Goal: Transaction & Acquisition: Book appointment/travel/reservation

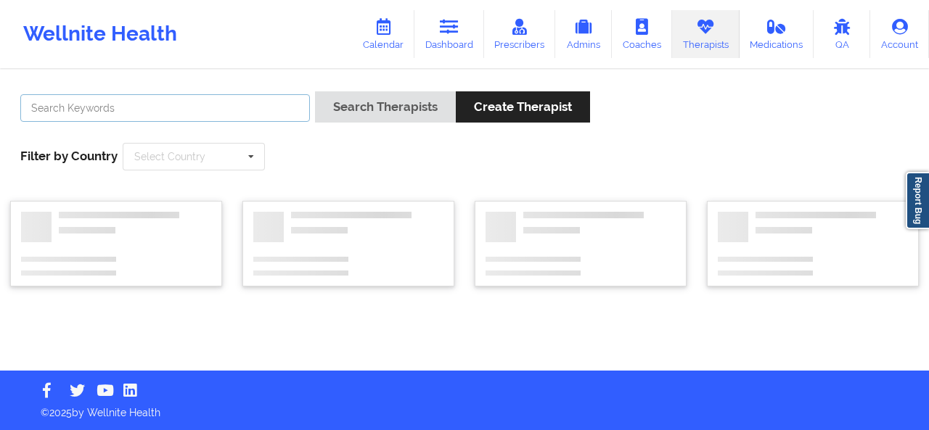
click at [202, 118] on input "text" at bounding box center [165, 108] width 290 height 28
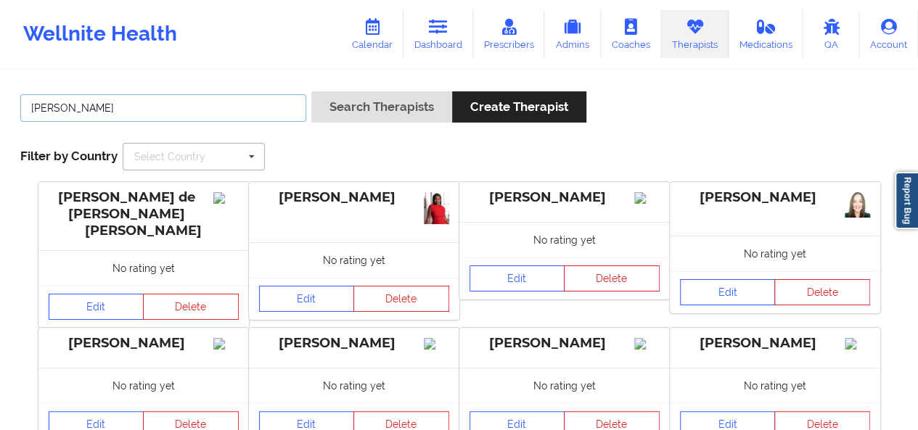
type input "christy ellio"
click at [311, 91] on button "Search Therapists" at bounding box center [381, 106] width 141 height 31
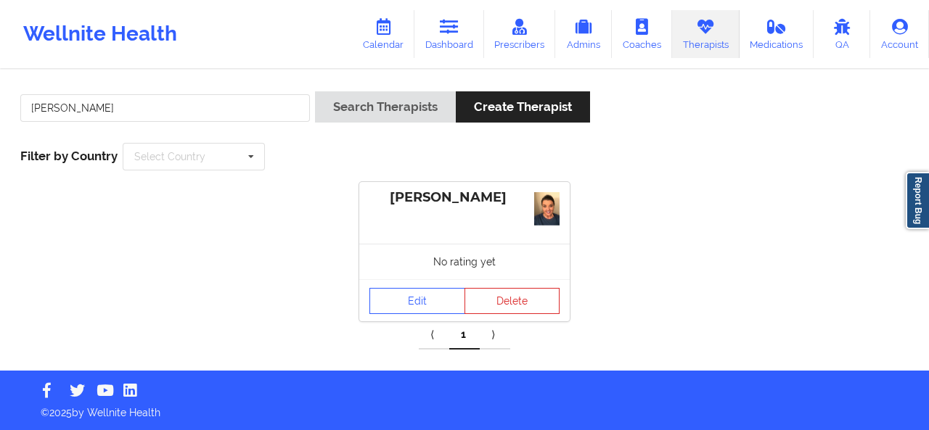
click at [395, 273] on div "No rating yet" at bounding box center [464, 262] width 210 height 36
click at [398, 292] on link "Edit" at bounding box center [417, 301] width 96 height 26
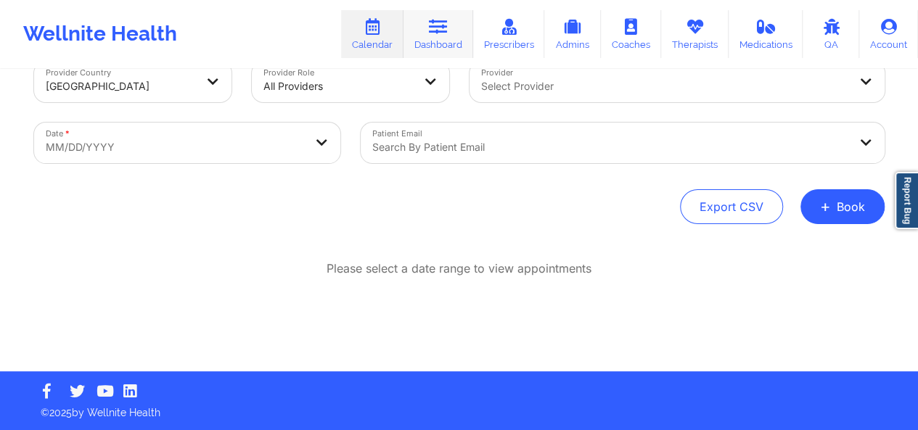
click at [467, 31] on link "Dashboard" at bounding box center [438, 34] width 70 height 48
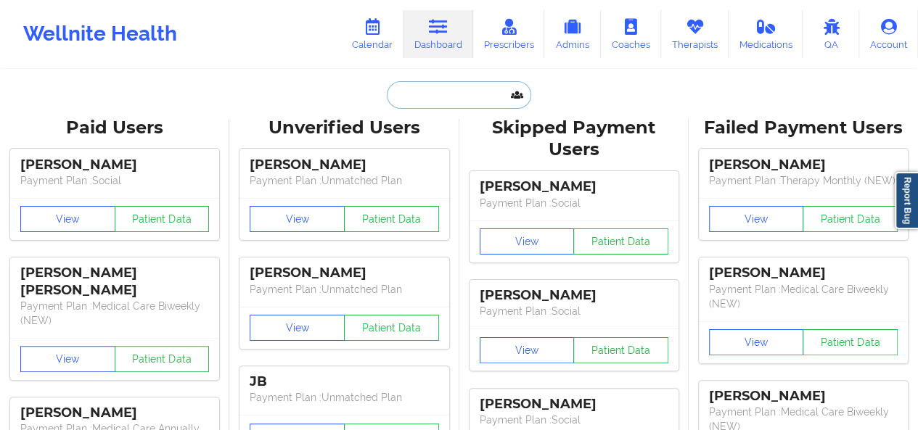
click at [425, 94] on input "text" at bounding box center [459, 95] width 144 height 28
paste input "[EMAIL_ADDRESS][DOMAIN_NAME]"
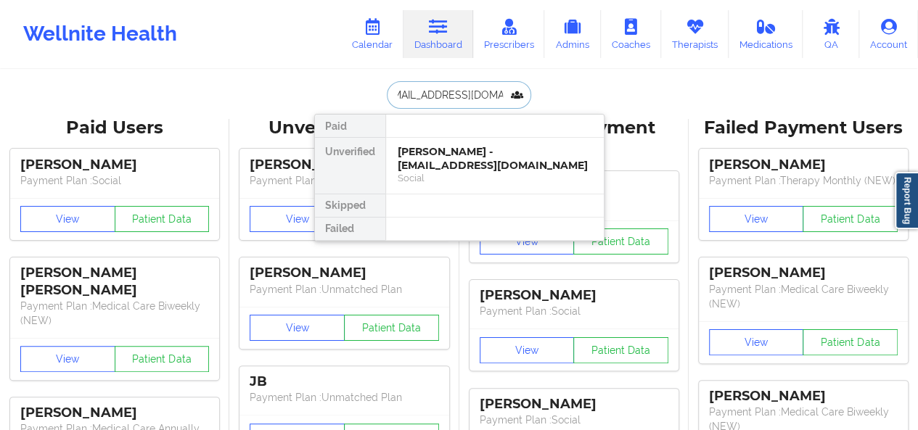
type input "[EMAIL_ADDRESS][DOMAIN_NAME]"
click at [427, 155] on div "[PERSON_NAME] - [EMAIL_ADDRESS][DOMAIN_NAME]" at bounding box center [495, 158] width 194 height 27
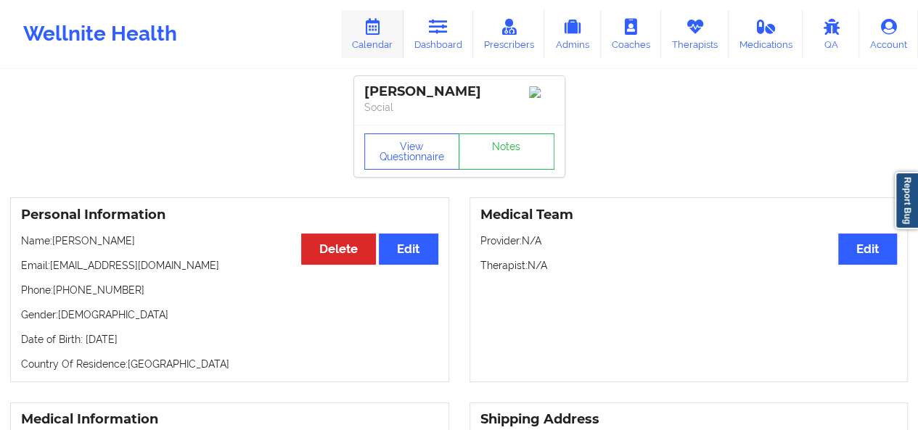
click at [386, 35] on link "Calendar" at bounding box center [372, 34] width 62 height 48
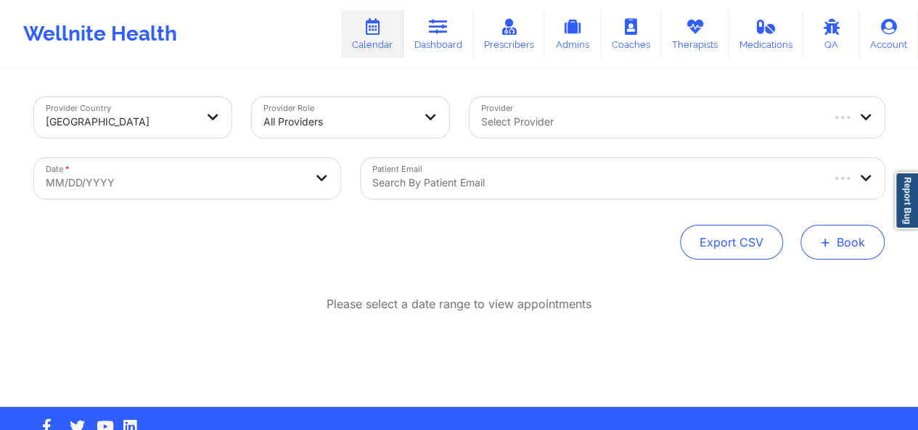
click at [832, 256] on button "+ Book" at bounding box center [842, 242] width 84 height 35
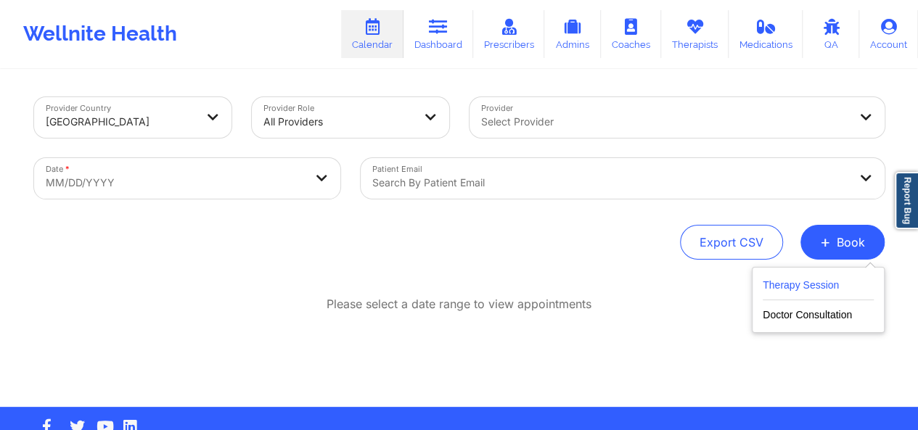
click at [821, 284] on button "Therapy Session" at bounding box center [818, 288] width 111 height 24
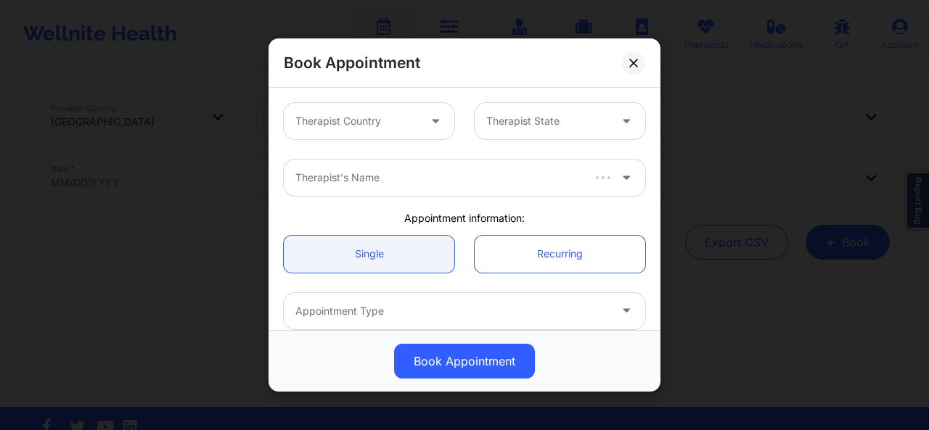
click at [433, 124] on icon at bounding box center [435, 118] width 15 height 12
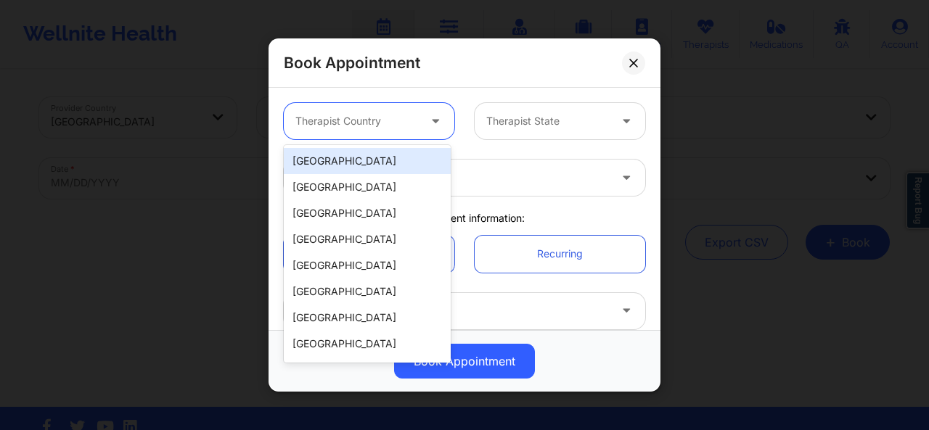
click at [384, 156] on div "[GEOGRAPHIC_DATA]" at bounding box center [367, 161] width 167 height 26
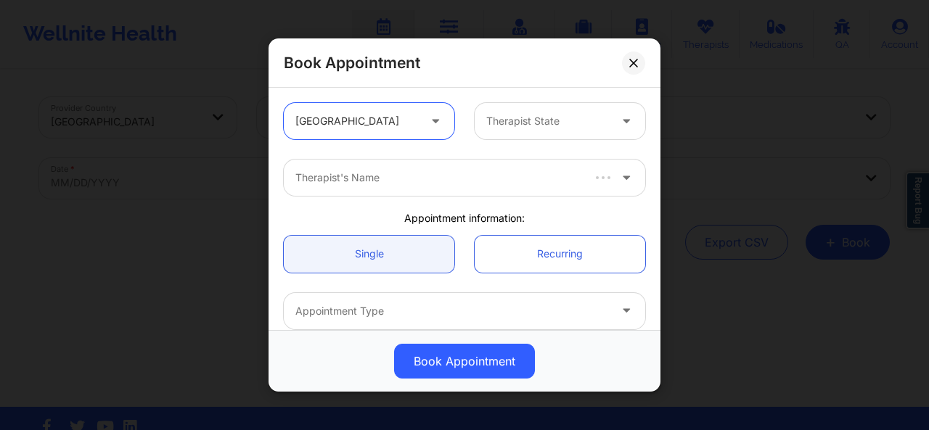
click at [525, 139] on div "option [GEOGRAPHIC_DATA], selected. [GEOGRAPHIC_DATA] Therapist State" at bounding box center [465, 121] width 382 height 57
click at [525, 131] on div "Therapist State" at bounding box center [543, 121] width 136 height 36
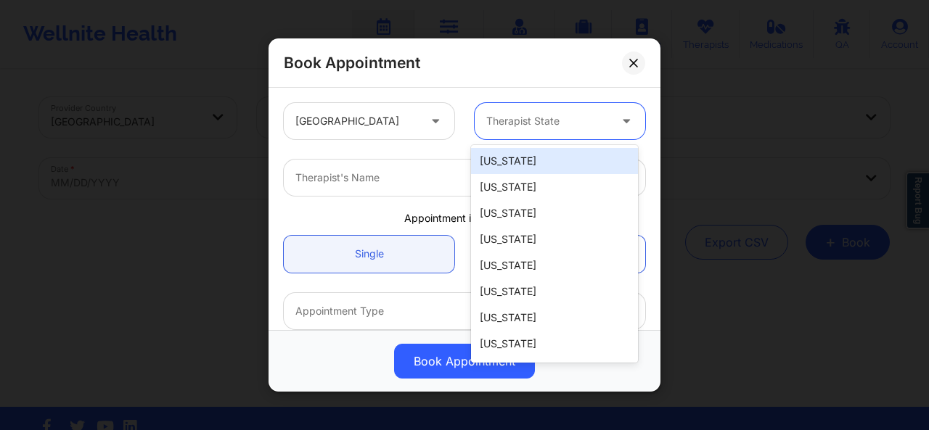
click at [525, 131] on div "Therapist State" at bounding box center [543, 121] width 136 height 36
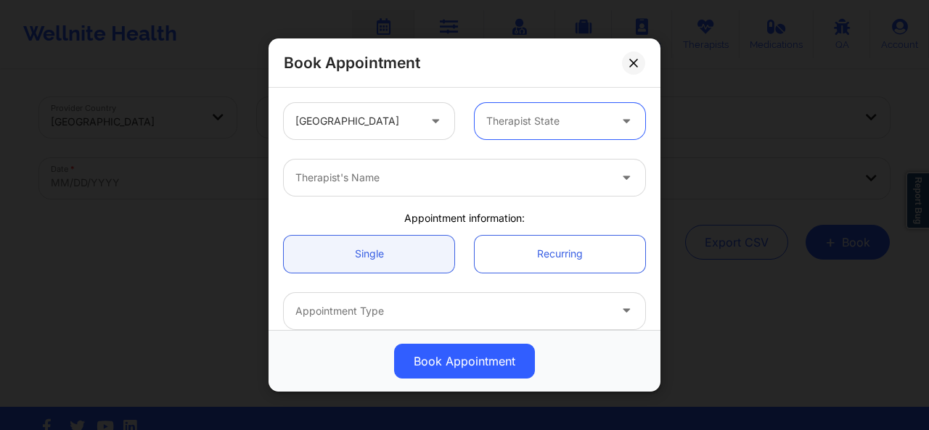
click at [525, 131] on div "Therapist State" at bounding box center [543, 121] width 136 height 36
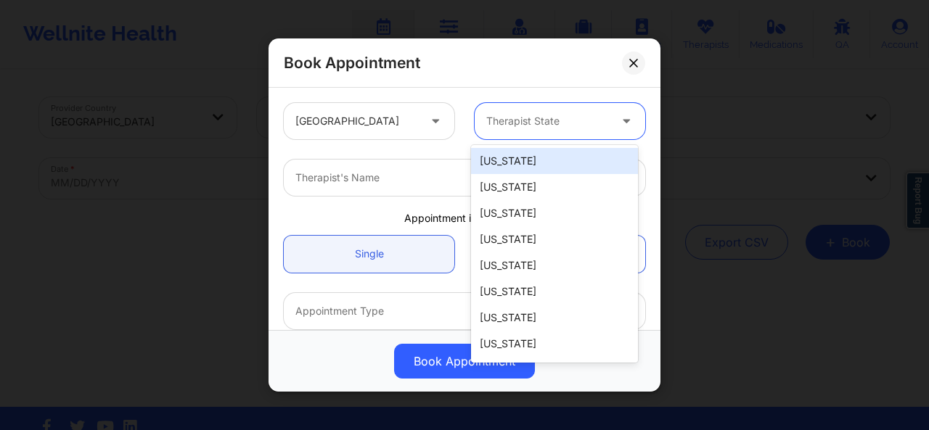
click at [525, 131] on div "Therapist State" at bounding box center [543, 121] width 136 height 36
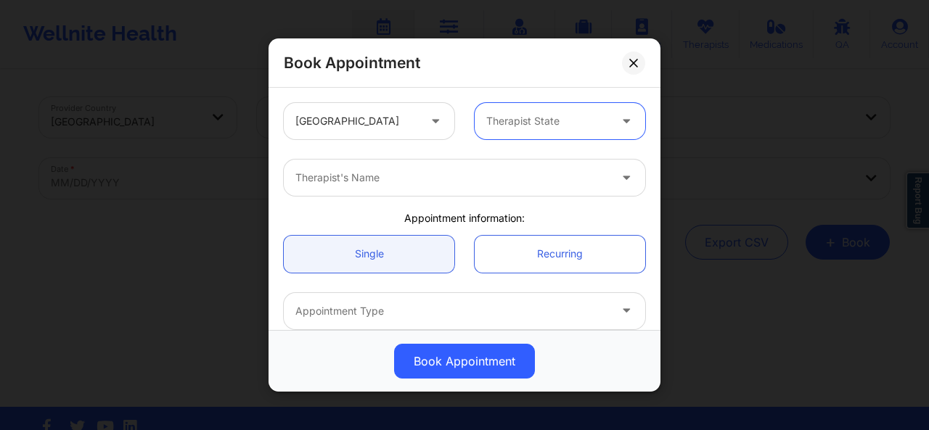
click at [403, 169] on div at bounding box center [451, 177] width 313 height 17
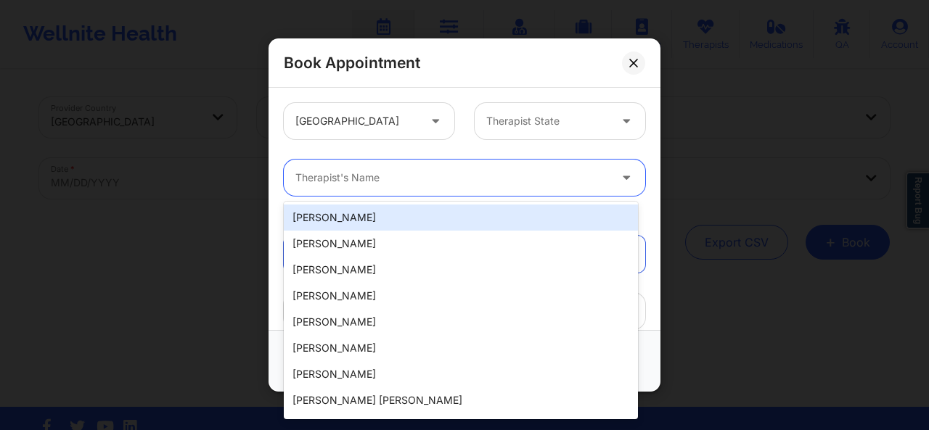
type input "a"
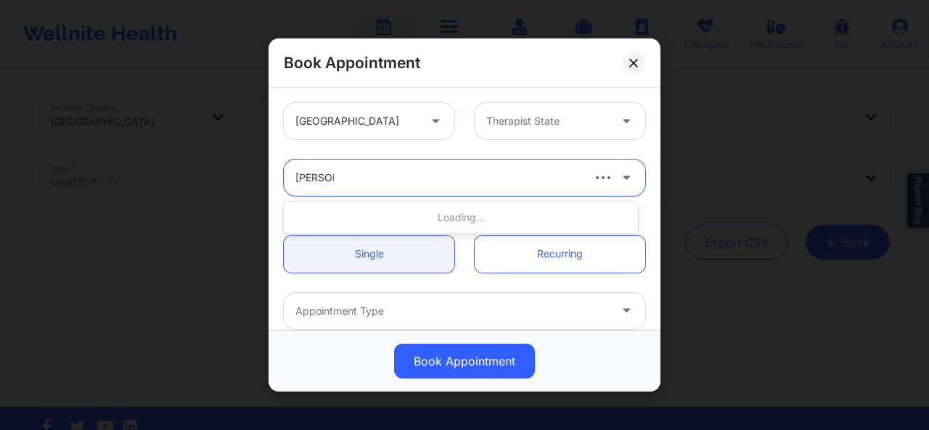
type input "[PERSON_NAME]"
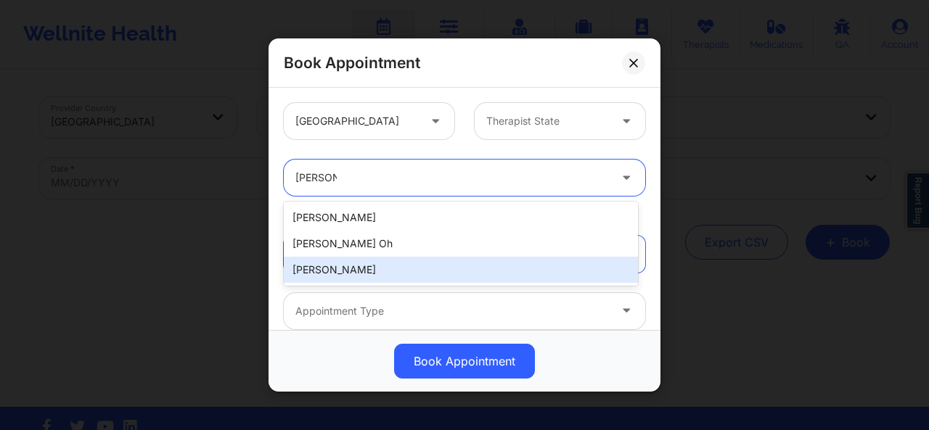
click at [358, 269] on div "[PERSON_NAME]" at bounding box center [461, 270] width 354 height 26
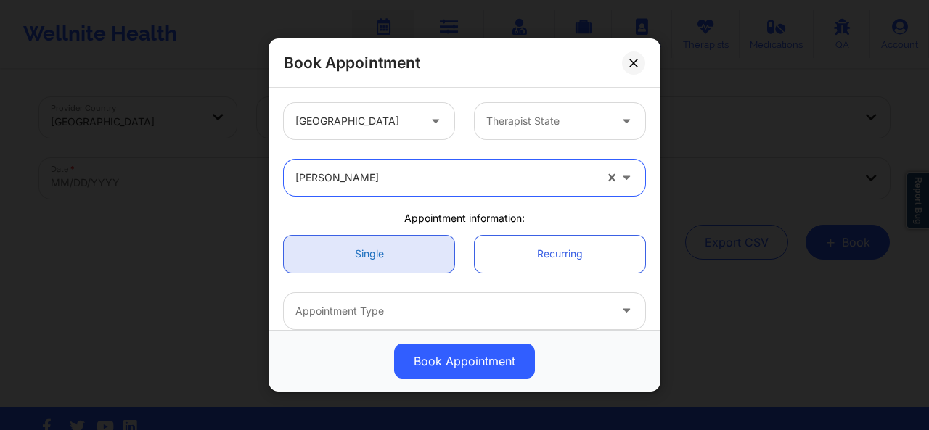
click at [377, 258] on link "Single" at bounding box center [369, 253] width 171 height 37
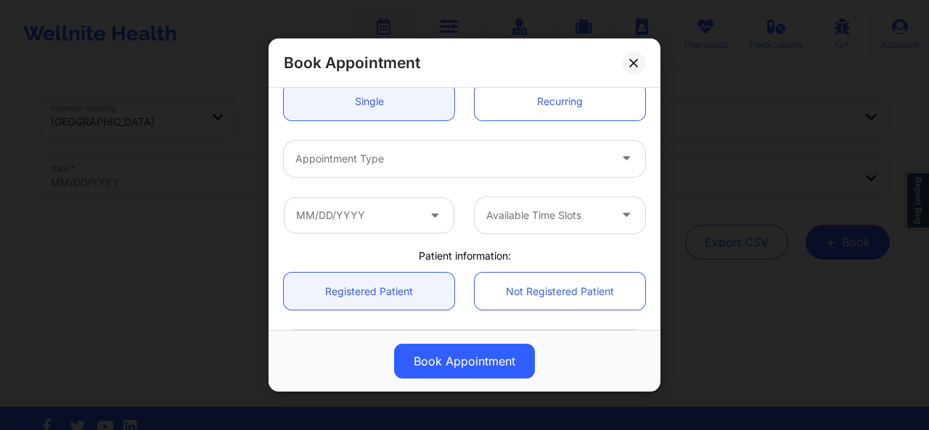
scroll to position [165, 0]
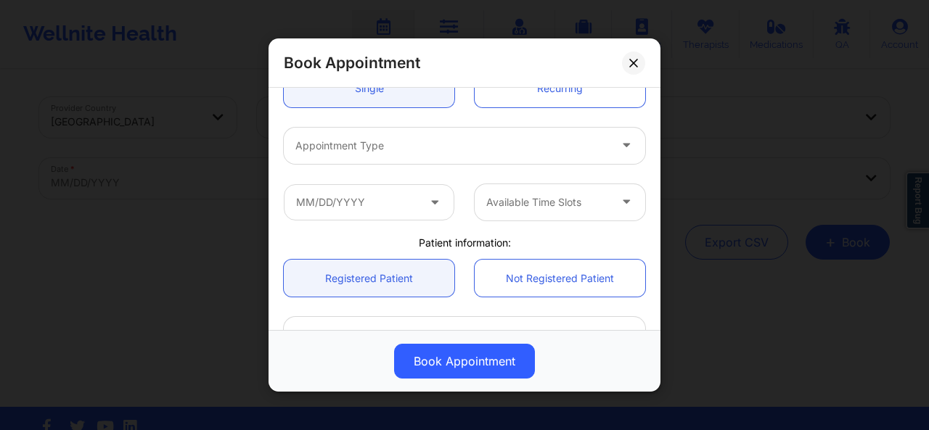
click at [439, 124] on div "Appointment Type" at bounding box center [465, 145] width 382 height 57
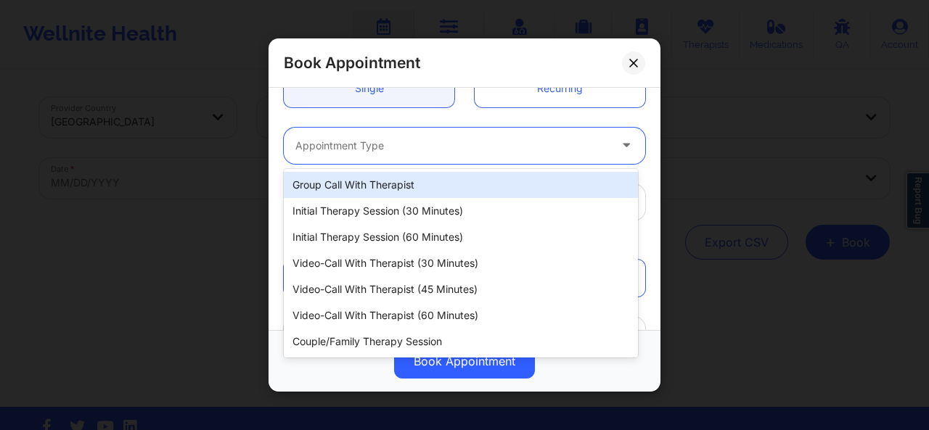
click at [419, 140] on div at bounding box center [451, 145] width 313 height 17
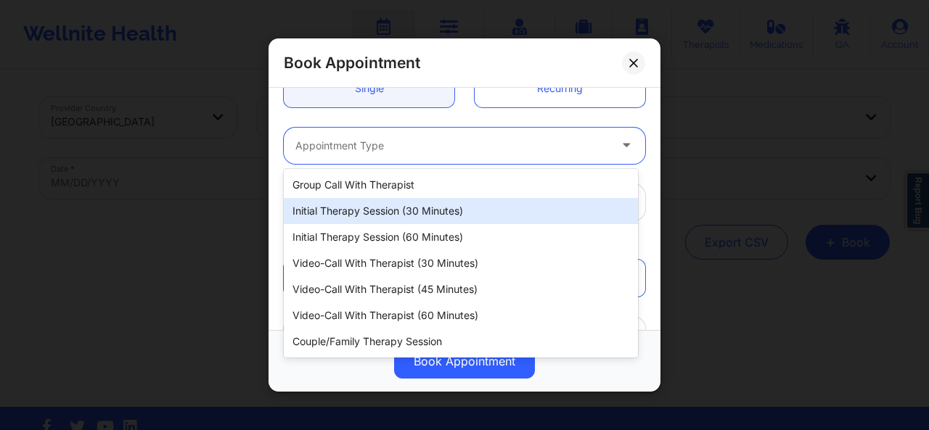
click at [428, 213] on div "Initial Therapy Session (30 minutes)" at bounding box center [461, 211] width 354 height 26
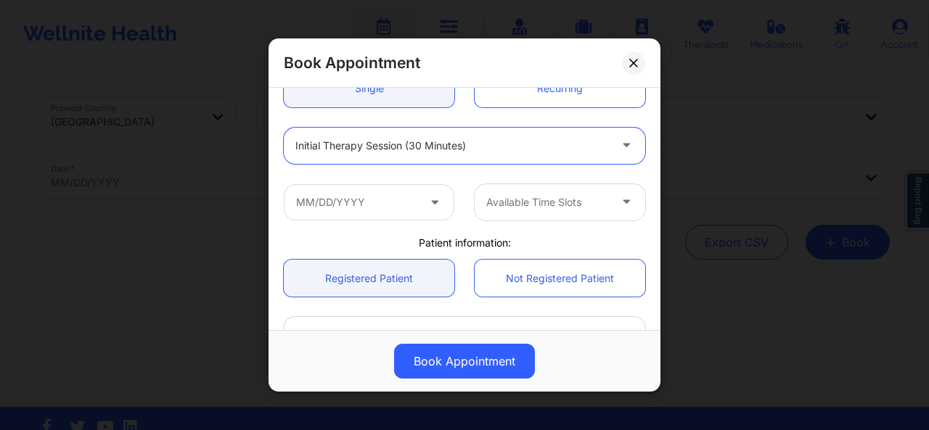
click at [431, 198] on icon at bounding box center [434, 199] width 15 height 12
click at [427, 204] on icon at bounding box center [434, 199] width 15 height 12
click at [433, 197] on icon at bounding box center [434, 199] width 15 height 12
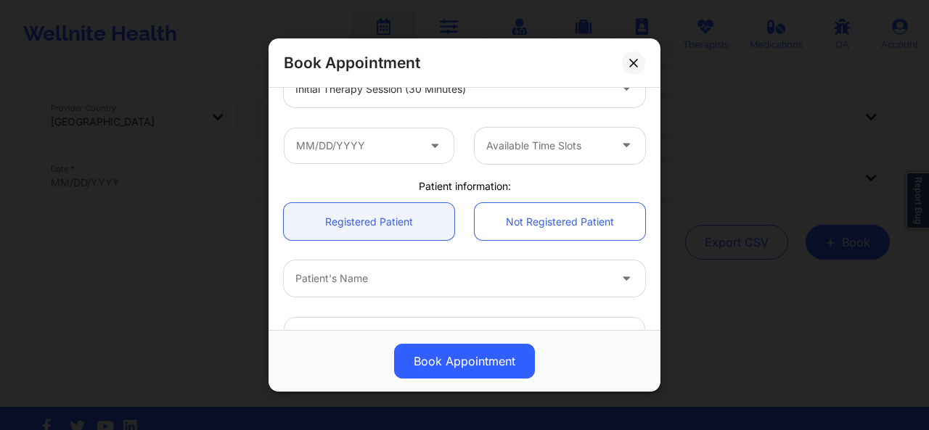
click at [428, 144] on icon at bounding box center [434, 142] width 15 height 12
click at [429, 144] on icon at bounding box center [434, 142] width 15 height 12
click at [302, 133] on input "text" at bounding box center [369, 145] width 171 height 36
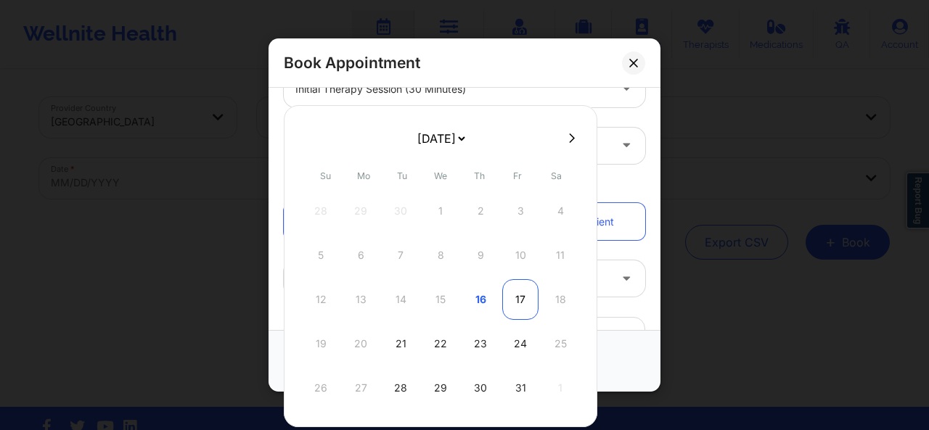
click at [517, 298] on div "17" at bounding box center [520, 299] width 36 height 41
type input "[DATE]"
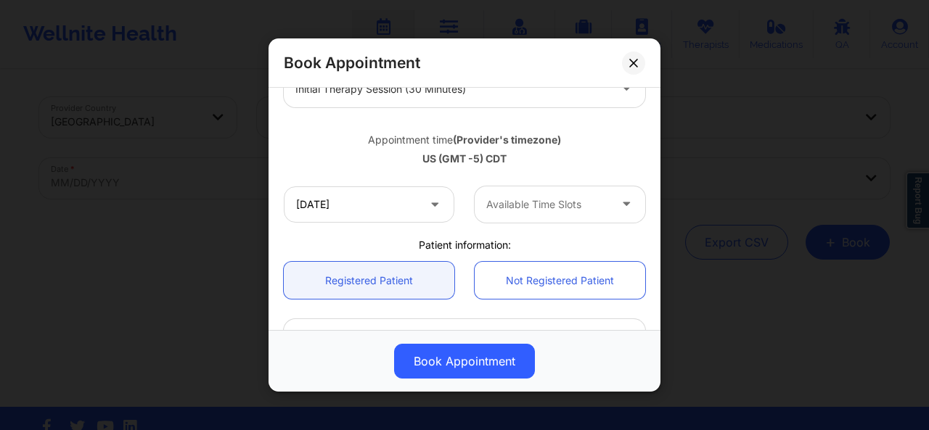
click at [550, 205] on div at bounding box center [547, 204] width 123 height 17
click at [380, 224] on div "[DATE] Available Time Slots" at bounding box center [465, 204] width 382 height 57
click at [366, 211] on input "[DATE]" at bounding box center [369, 205] width 171 height 36
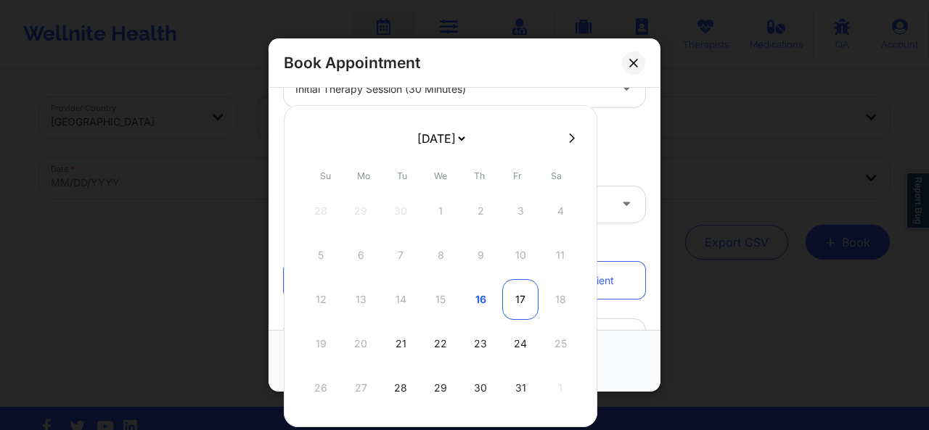
click at [514, 295] on div "17" at bounding box center [520, 299] width 36 height 41
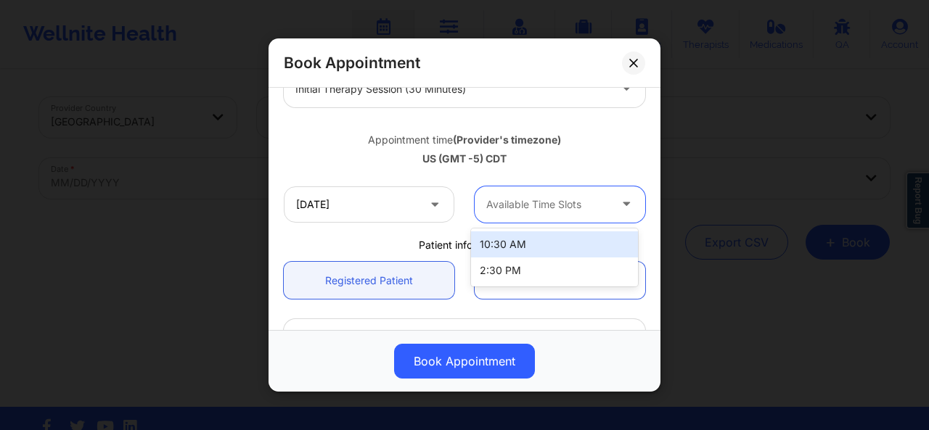
click at [553, 203] on div at bounding box center [547, 204] width 123 height 17
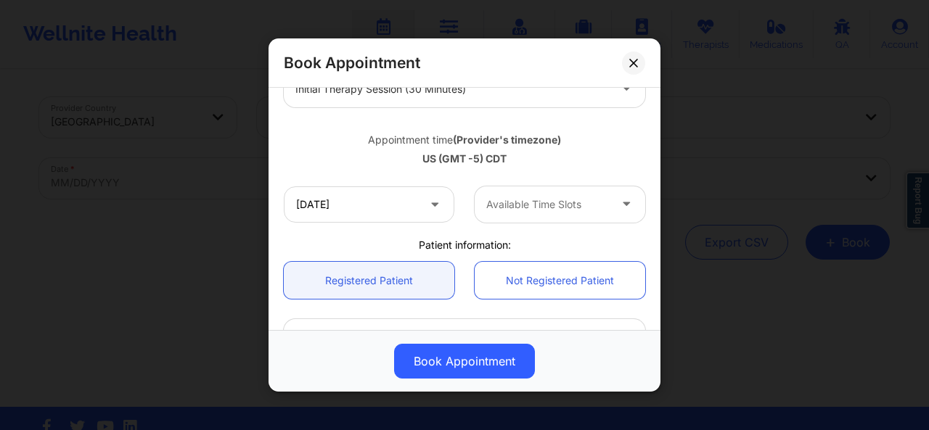
click at [387, 229] on div "[DATE] Available Time Slots" at bounding box center [465, 204] width 382 height 57
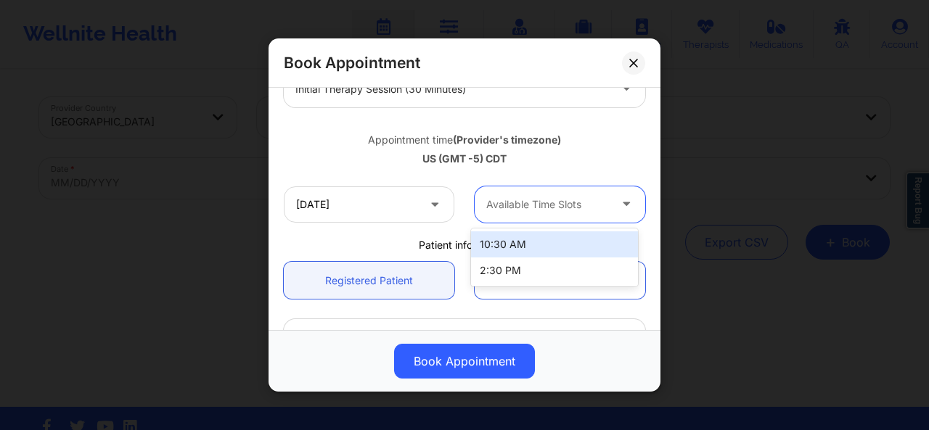
click at [530, 196] on div at bounding box center [547, 204] width 123 height 17
click at [545, 171] on div "Appointment time (Provider's timezone) [GEOGRAPHIC_DATA] (GMT -5) CDT" at bounding box center [465, 146] width 382 height 59
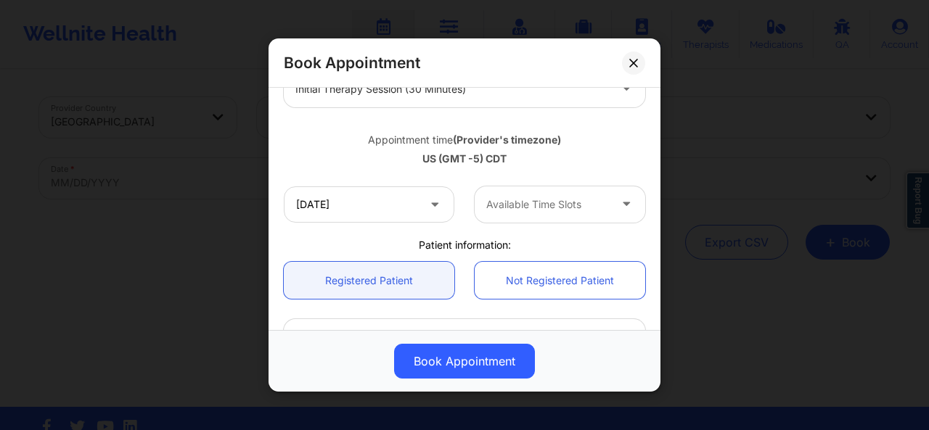
click at [620, 197] on icon at bounding box center [626, 201] width 15 height 12
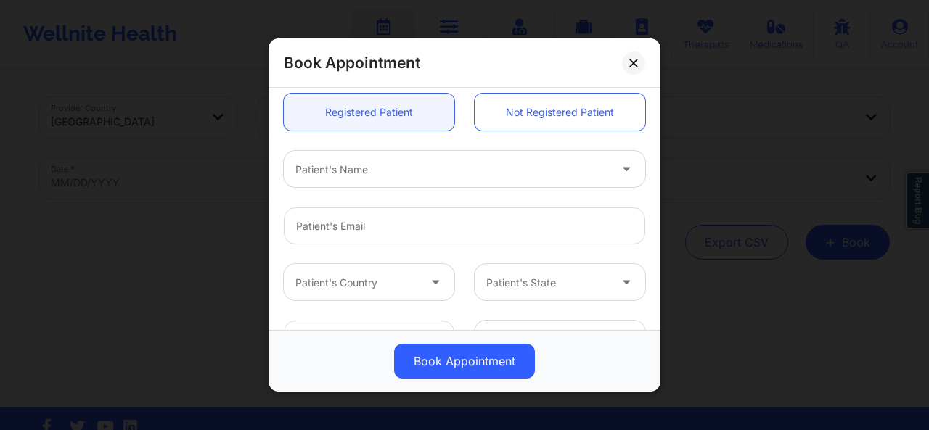
scroll to position [398, 0]
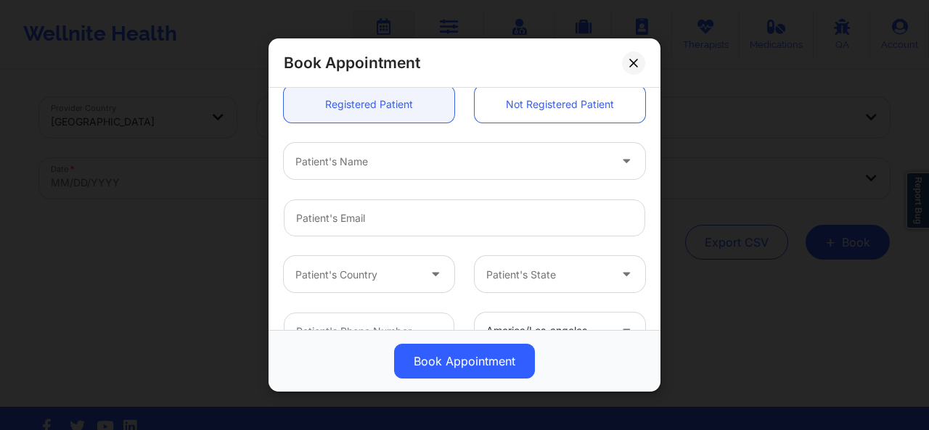
click at [530, 166] on div at bounding box center [451, 160] width 313 height 17
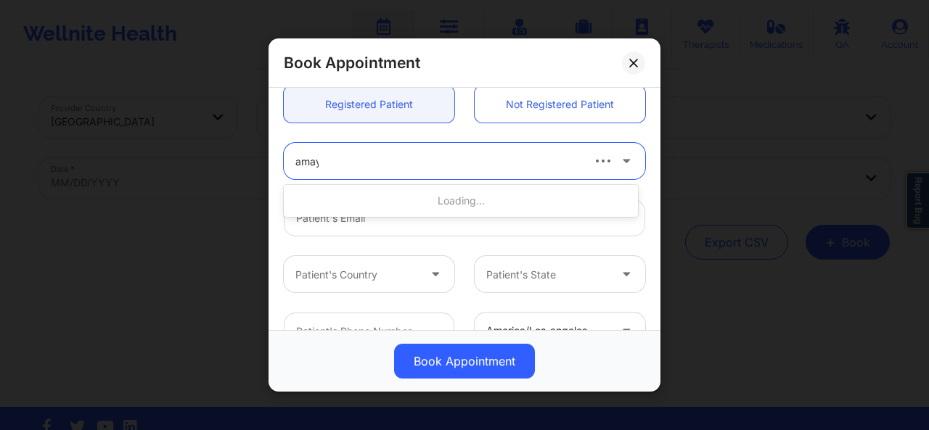
type input "[PERSON_NAME]"
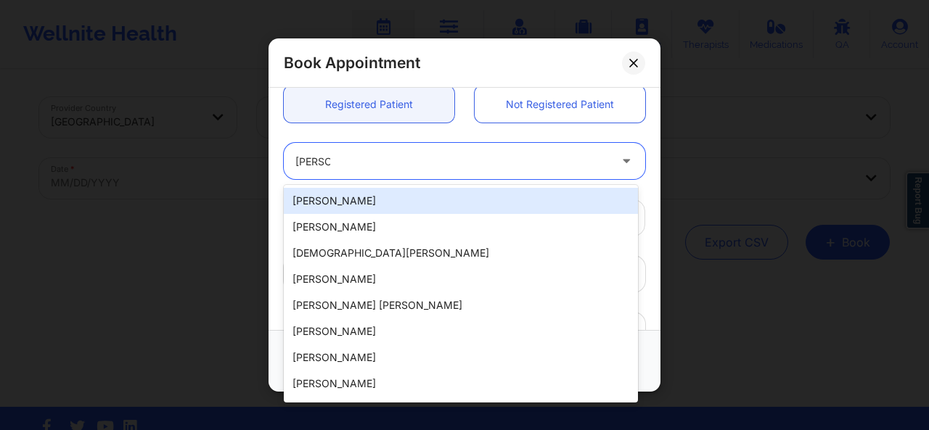
click at [462, 200] on div "[PERSON_NAME]" at bounding box center [461, 201] width 354 height 26
type input "[EMAIL_ADDRESS][DOMAIN_NAME]"
type input "[PHONE_NUMBER]"
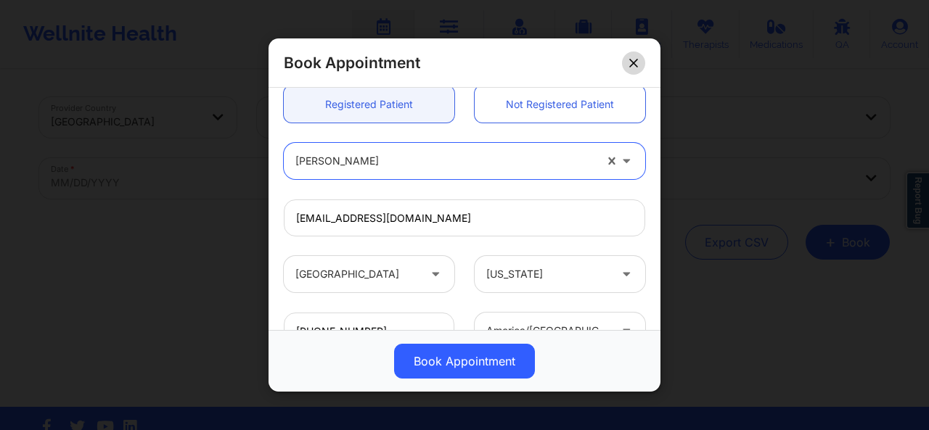
click at [631, 58] on icon at bounding box center [633, 62] width 9 height 9
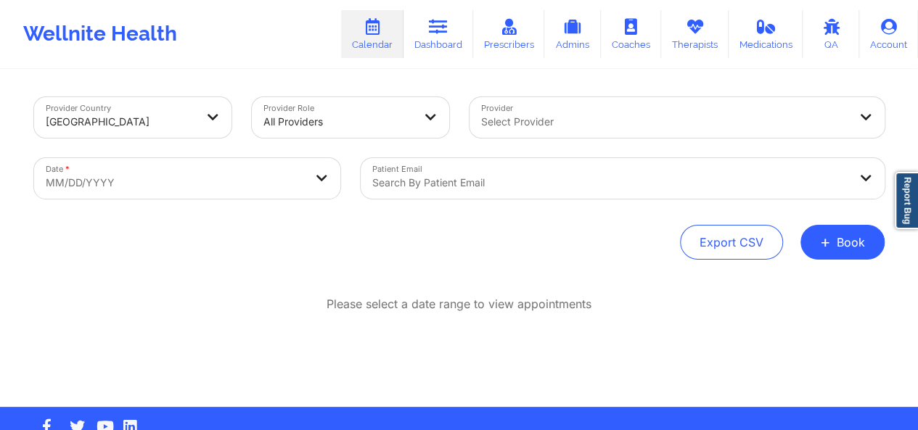
click at [381, 38] on link "Calendar" at bounding box center [372, 34] width 62 height 48
click at [501, 182] on div at bounding box center [610, 182] width 476 height 17
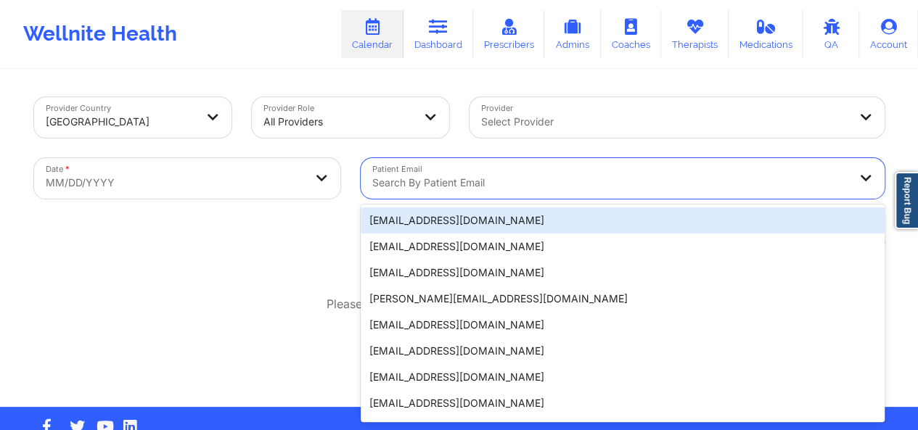
click at [470, 178] on div at bounding box center [610, 182] width 476 height 17
paste input "[EMAIL_ADDRESS][DOMAIN_NAME]"
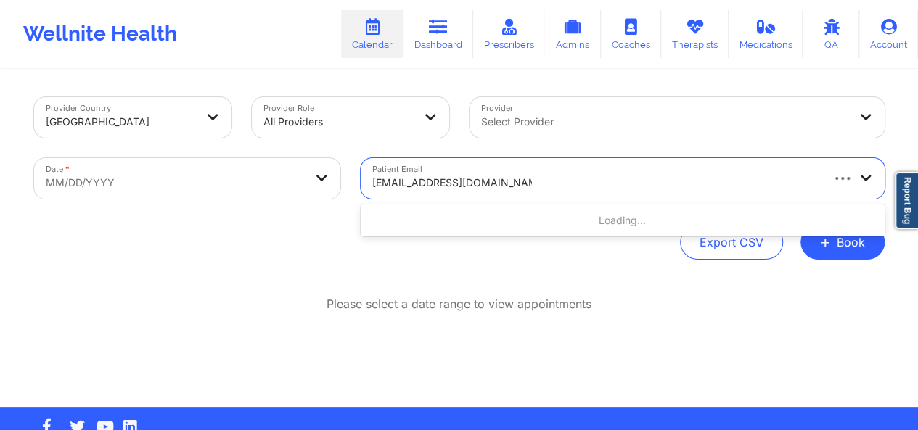
type input "[EMAIL_ADDRESS][DOMAIN_NAME]"
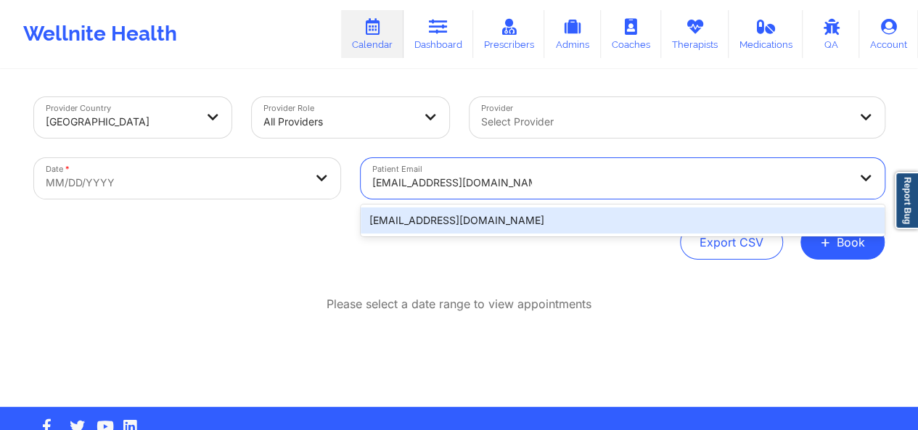
click at [469, 210] on div "[EMAIL_ADDRESS][DOMAIN_NAME]" at bounding box center [623, 221] width 524 height 26
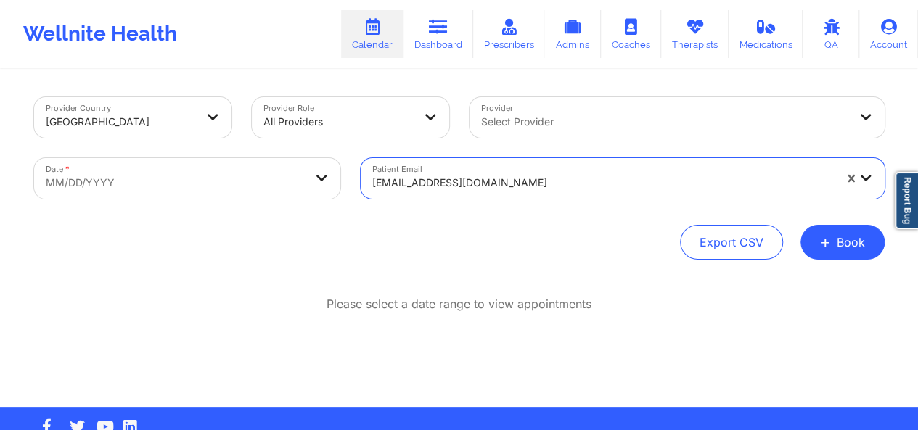
click at [238, 182] on body "Wellnite Health Calendar Dashboard Prescribers Admins Coaches Therapists Medica…" at bounding box center [459, 215] width 918 height 430
select select "2025-8"
select select "2025-9"
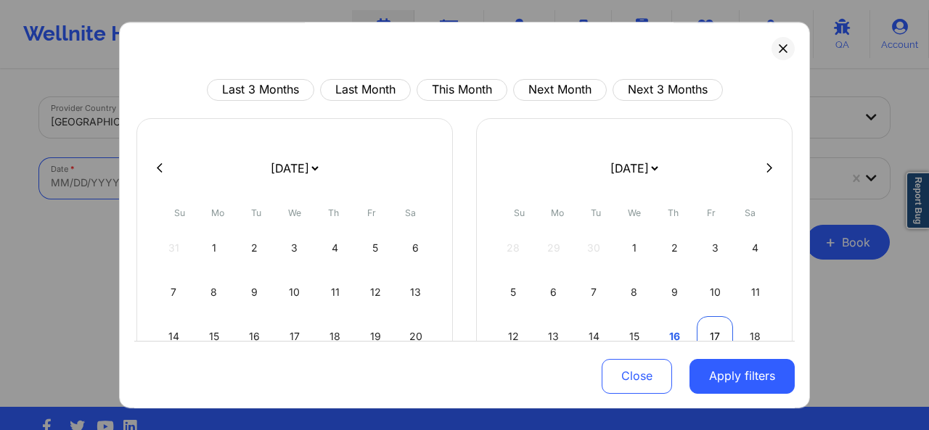
click at [704, 334] on div "17" at bounding box center [715, 336] width 37 height 41
select select "2025-9"
select select "2025-10"
select select "2025-9"
select select "2025-10"
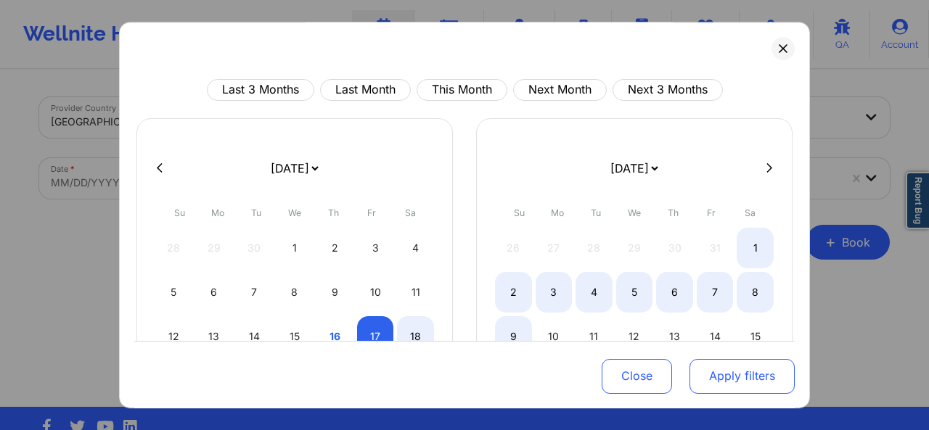
select select "2025-9"
select select "2025-10"
click at [750, 382] on button "Apply filters" at bounding box center [741, 375] width 105 height 35
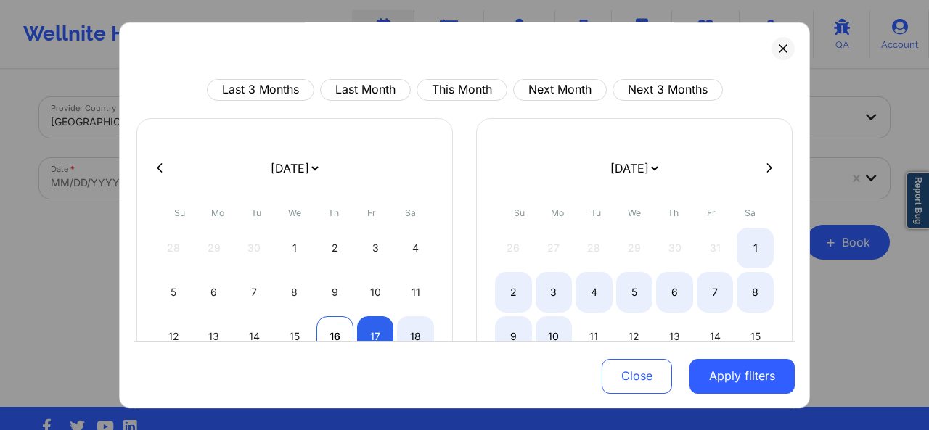
select select "2025-9"
select select "2025-10"
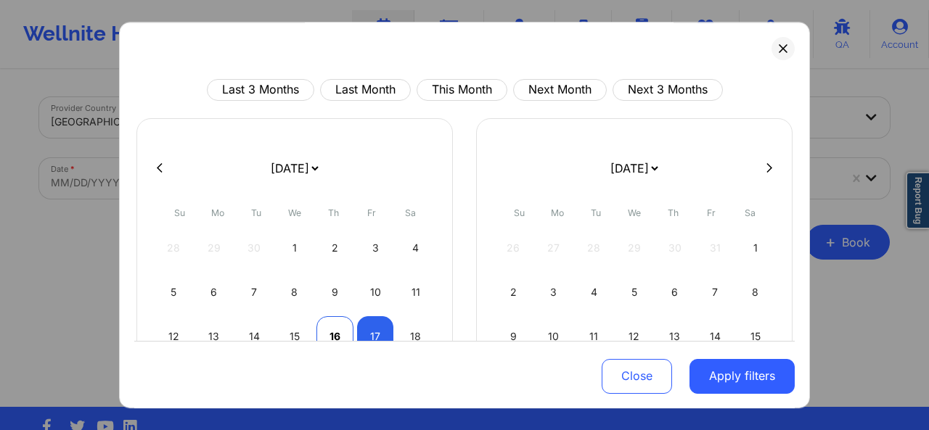
click at [340, 329] on div "16" at bounding box center [334, 336] width 37 height 41
select select "2025-9"
select select "2025-10"
select select "2025-9"
select select "2025-10"
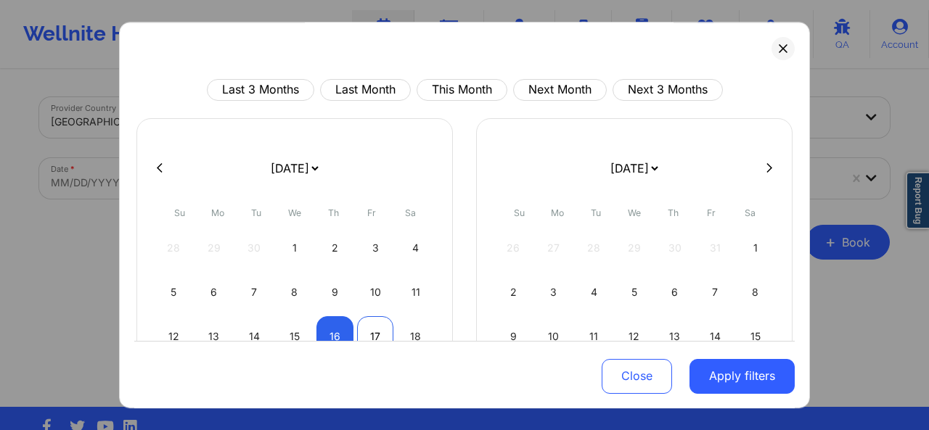
click at [364, 327] on div "17" at bounding box center [375, 336] width 37 height 41
select select "2025-9"
select select "2025-10"
click at [370, 330] on div "17" at bounding box center [375, 336] width 37 height 41
select select "2025-9"
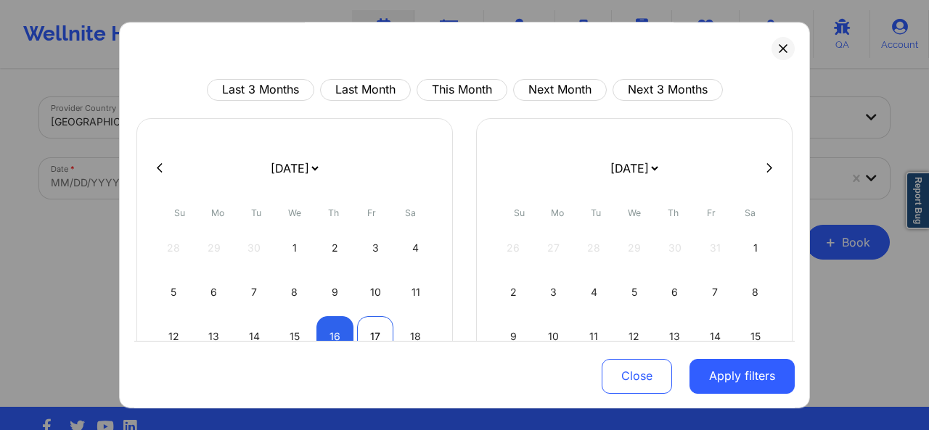
select select "2025-10"
select select "2025-9"
select select "2025-10"
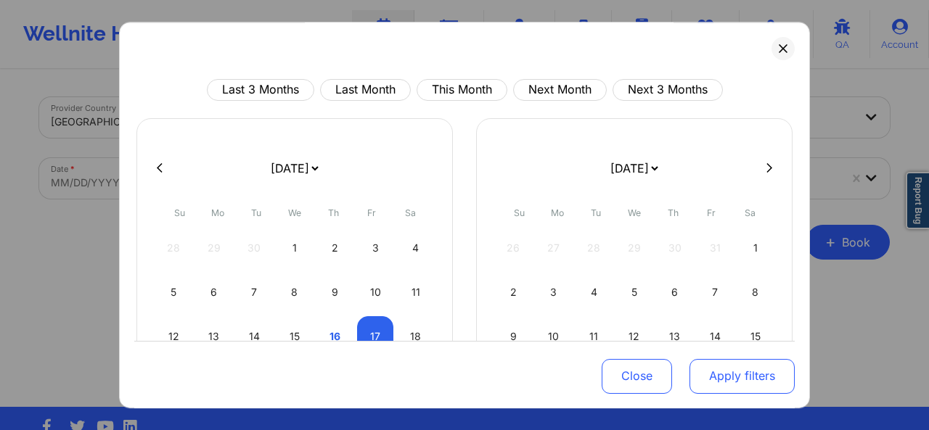
select select "2025-9"
select select "2025-10"
click at [750, 369] on button "Apply filters" at bounding box center [741, 375] width 105 height 35
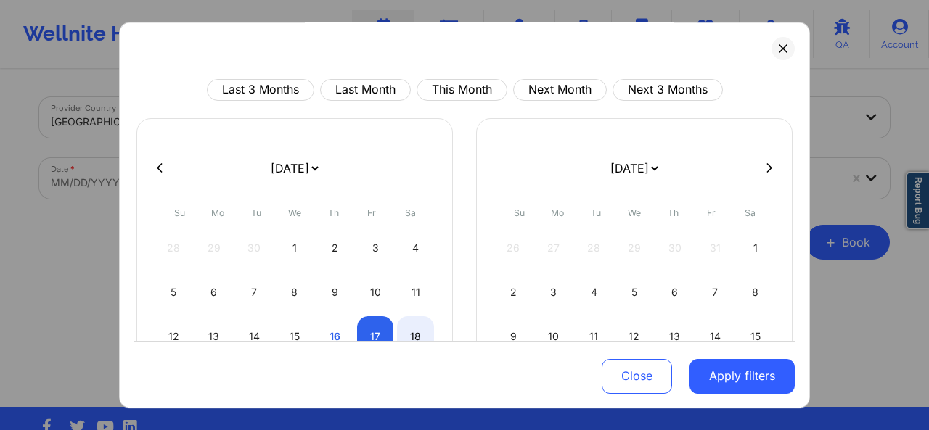
select select "2025-9"
select select "2025-10"
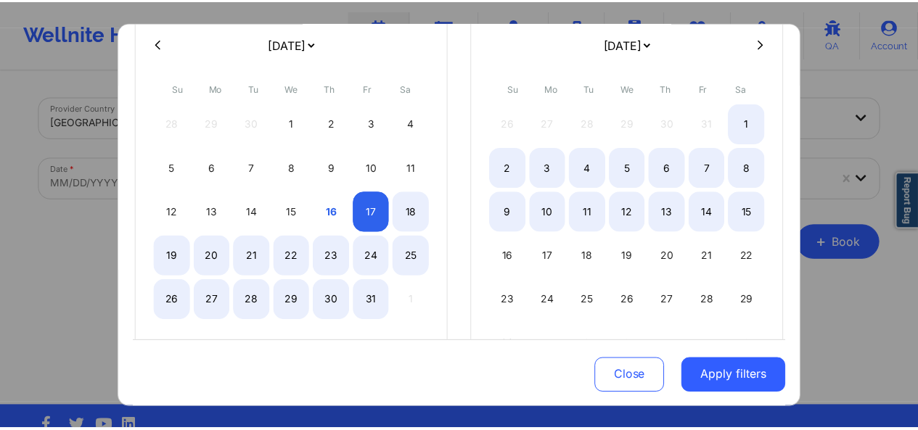
scroll to position [131, 0]
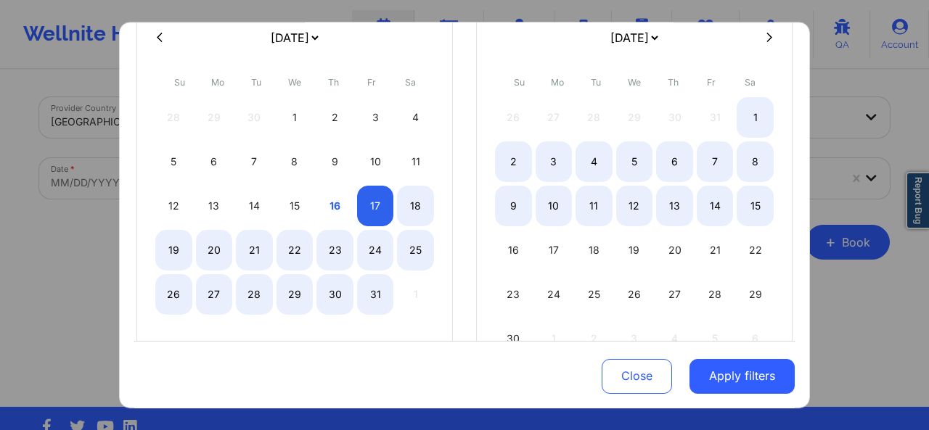
select select "2025-9"
select select "2025-10"
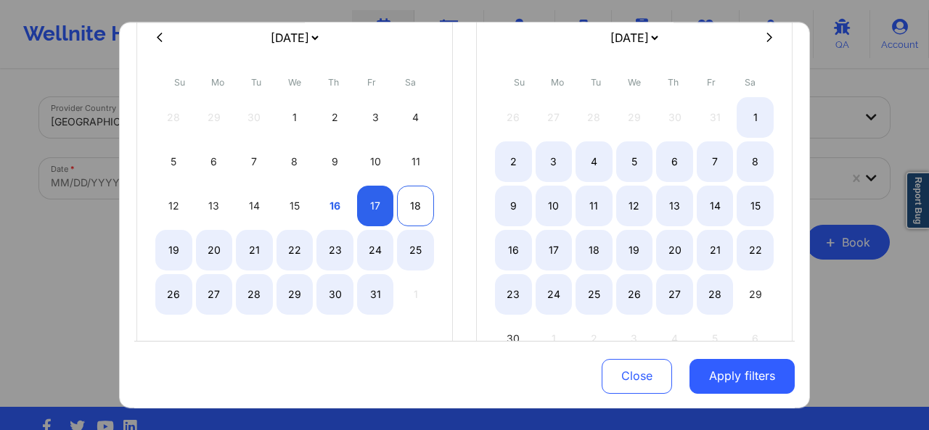
select select "2025-9"
select select "2025-10"
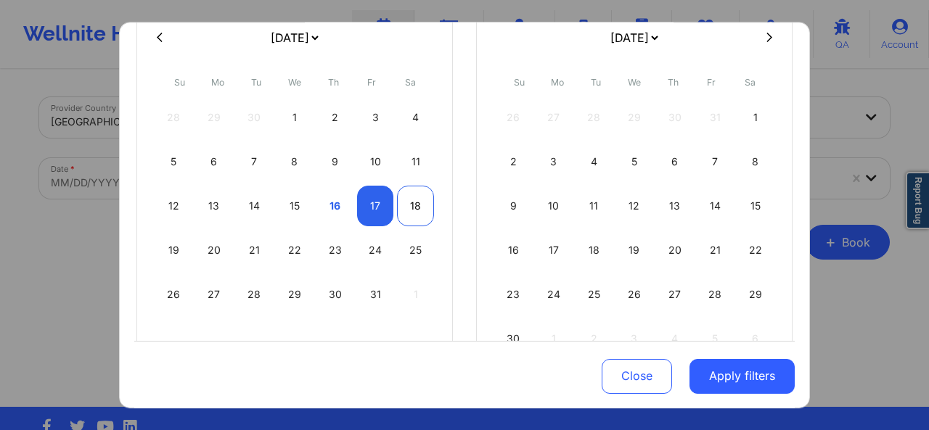
click at [414, 197] on div "18" at bounding box center [415, 206] width 37 height 41
select select "2025-9"
select select "2025-10"
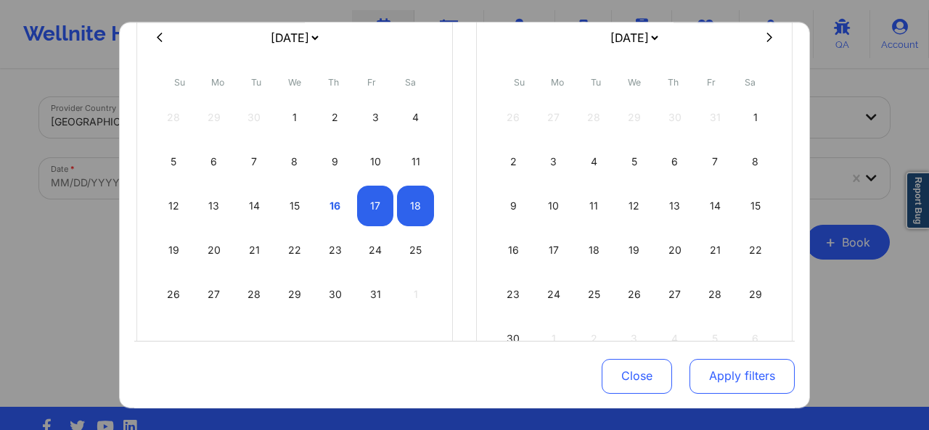
click at [708, 378] on button "Apply filters" at bounding box center [741, 375] width 105 height 35
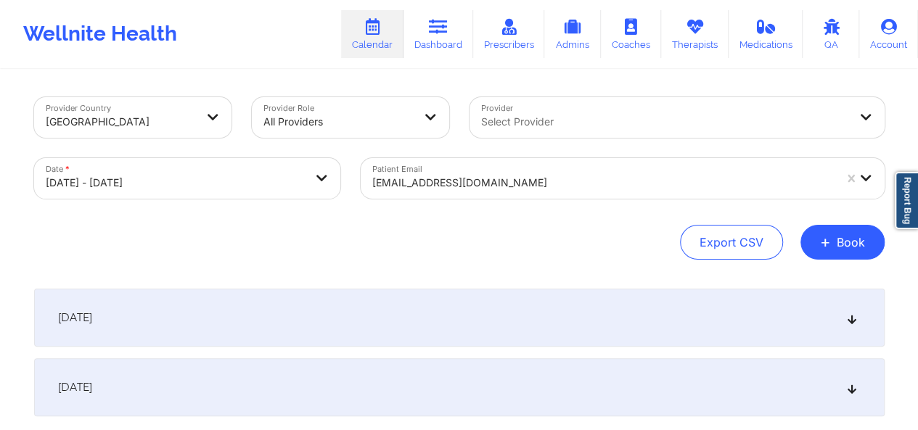
click at [845, 323] on div "[DATE]" at bounding box center [459, 318] width 851 height 58
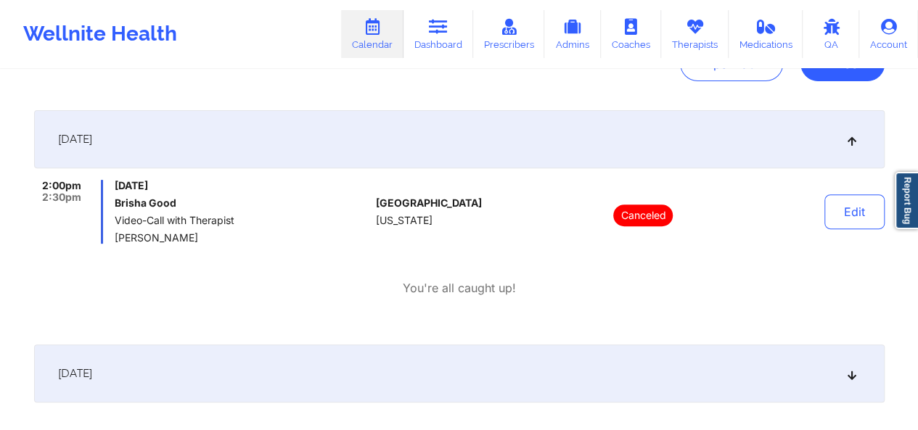
scroll to position [189, 0]
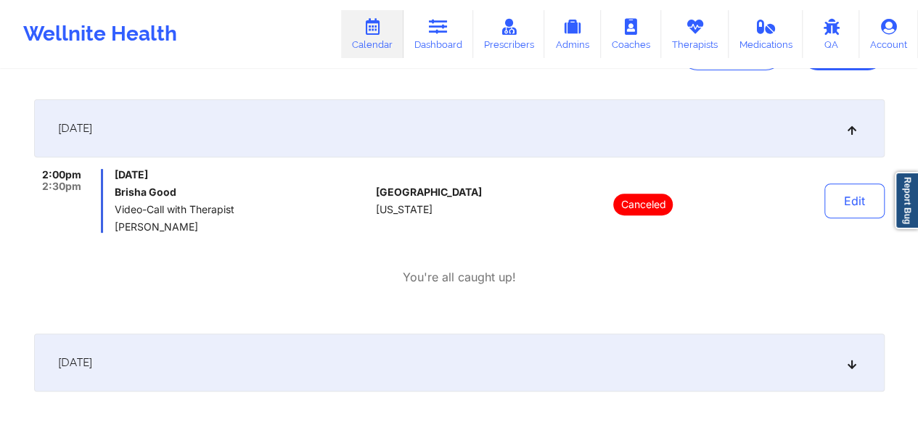
click at [366, 44] on link "Calendar" at bounding box center [372, 34] width 62 height 48
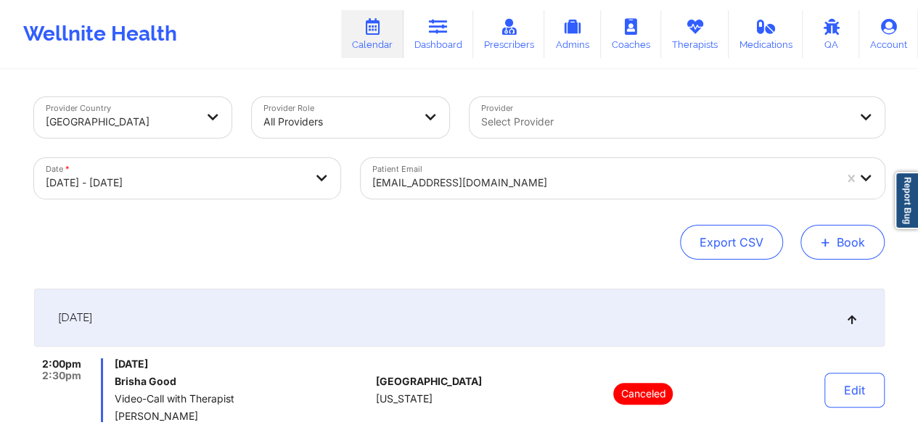
click at [851, 234] on button "+ Book" at bounding box center [842, 242] width 84 height 35
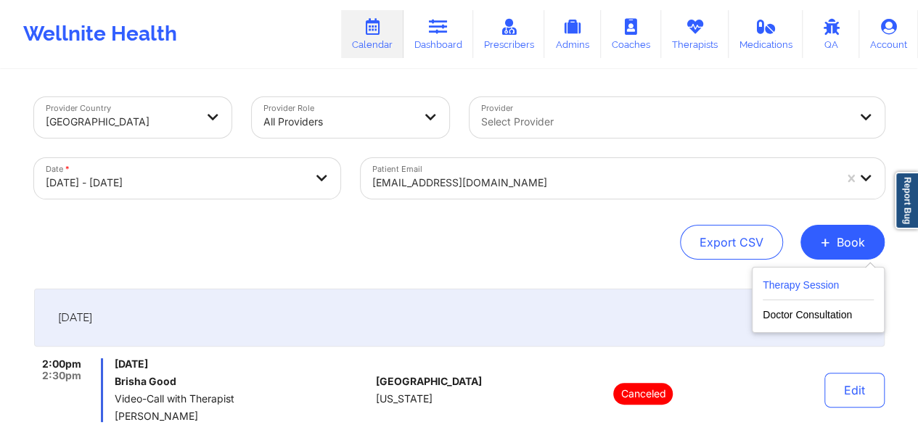
click at [800, 286] on button "Therapy Session" at bounding box center [818, 288] width 111 height 24
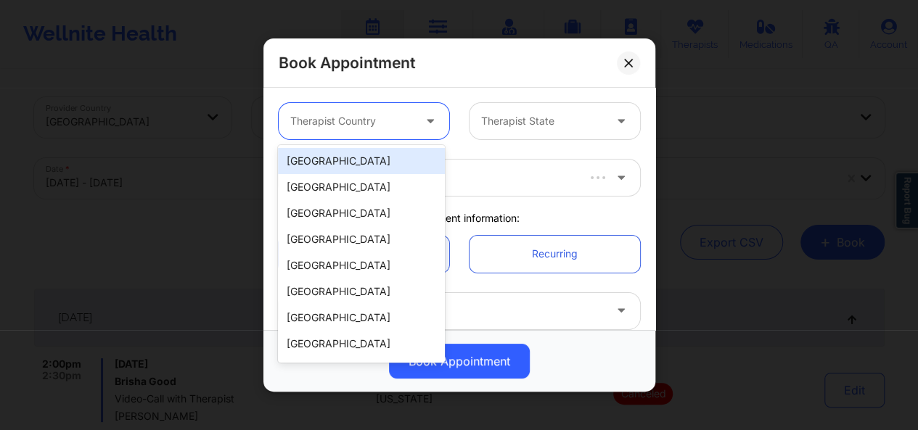
click at [423, 128] on div at bounding box center [431, 121] width 17 height 18
click at [385, 169] on div "[GEOGRAPHIC_DATA]" at bounding box center [361, 161] width 167 height 26
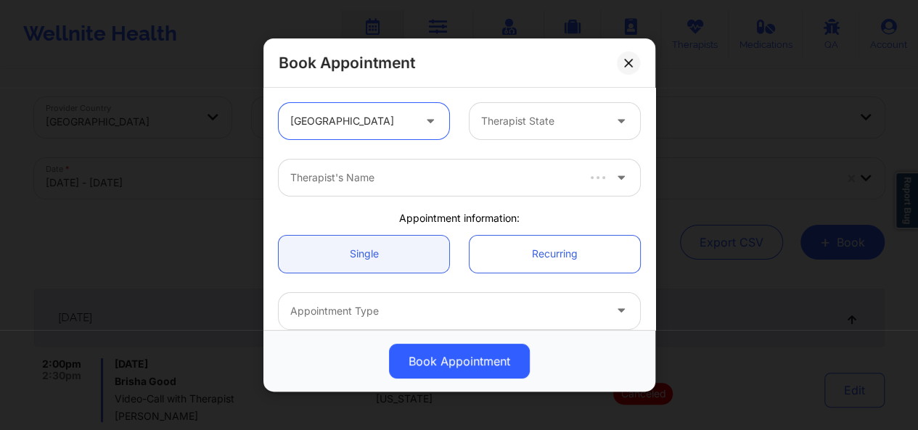
click at [385, 169] on div at bounding box center [432, 177] width 284 height 17
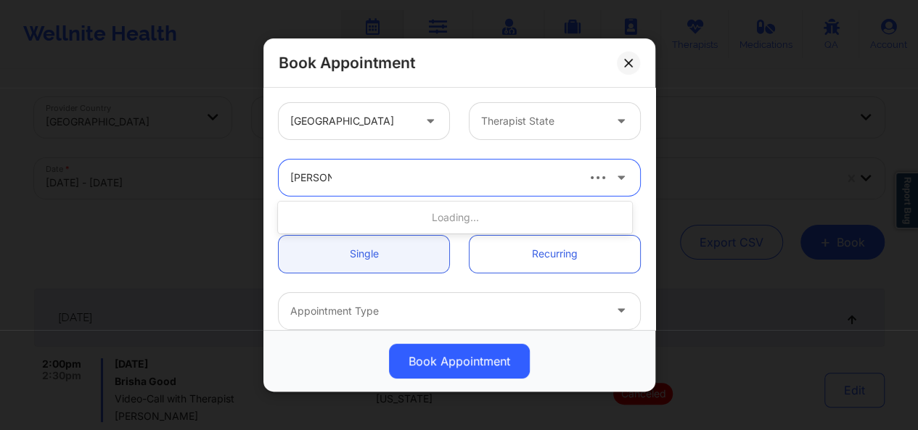
type input "[PERSON_NAME]"
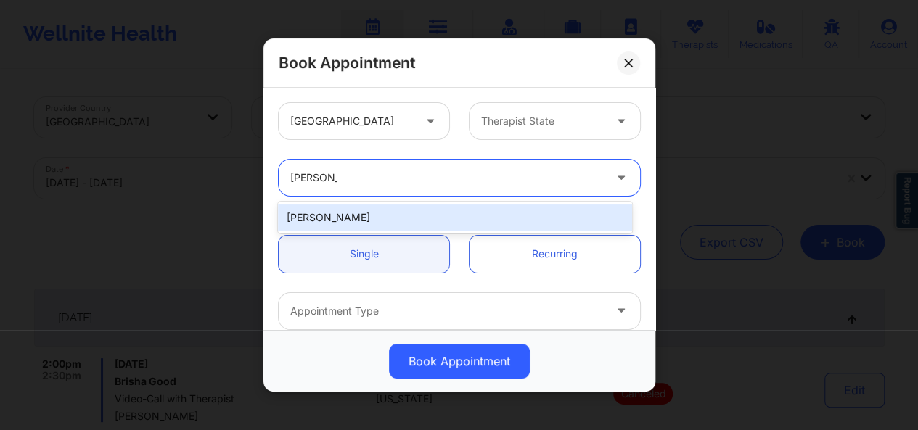
click at [374, 217] on div "[PERSON_NAME]" at bounding box center [455, 218] width 354 height 26
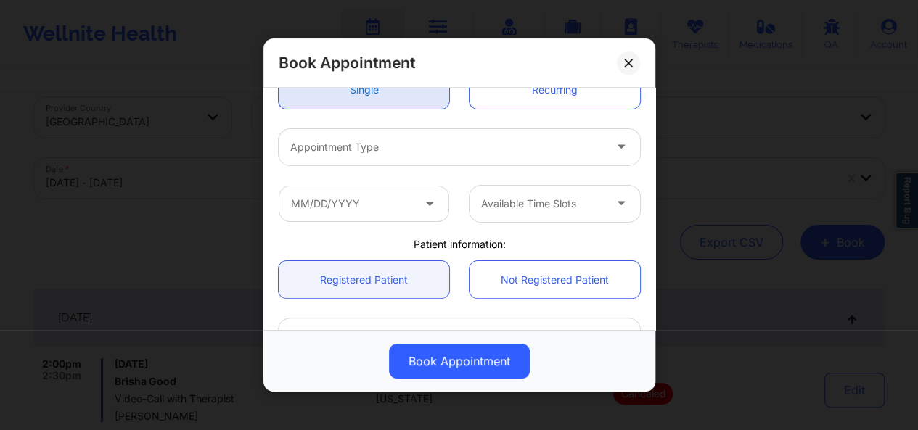
scroll to position [165, 0]
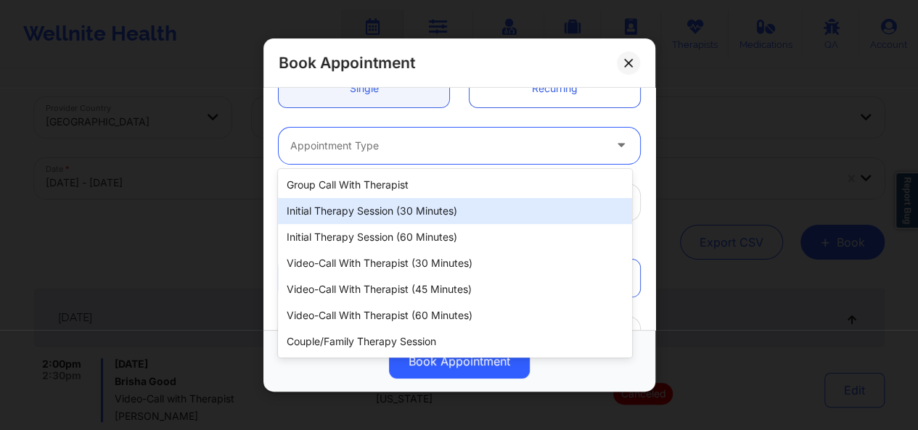
click at [419, 216] on div "Initial Therapy Session (30 minutes)" at bounding box center [455, 211] width 354 height 26
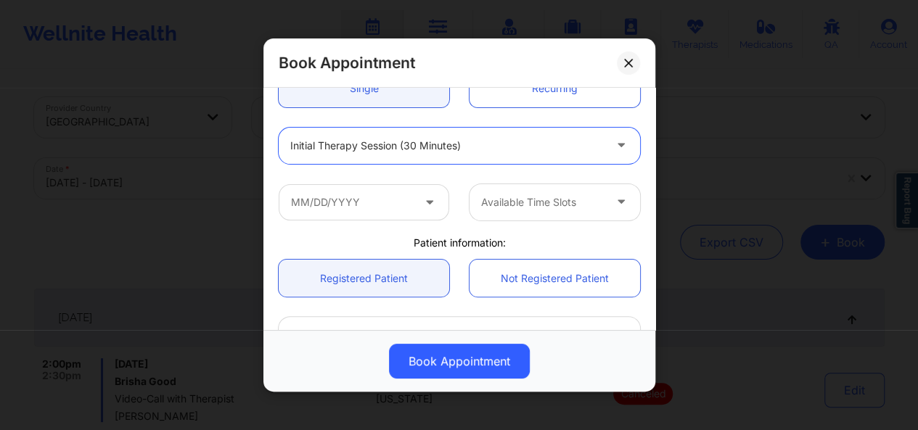
click at [422, 202] on icon at bounding box center [429, 199] width 15 height 12
click at [425, 204] on icon at bounding box center [429, 199] width 15 height 12
click at [373, 202] on input "text" at bounding box center [364, 202] width 171 height 36
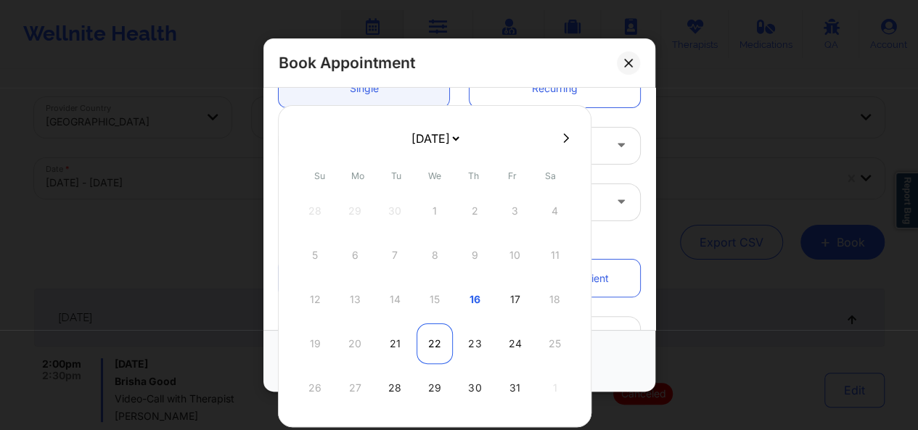
click at [425, 341] on div "22" at bounding box center [435, 344] width 36 height 41
type input "[DATE]"
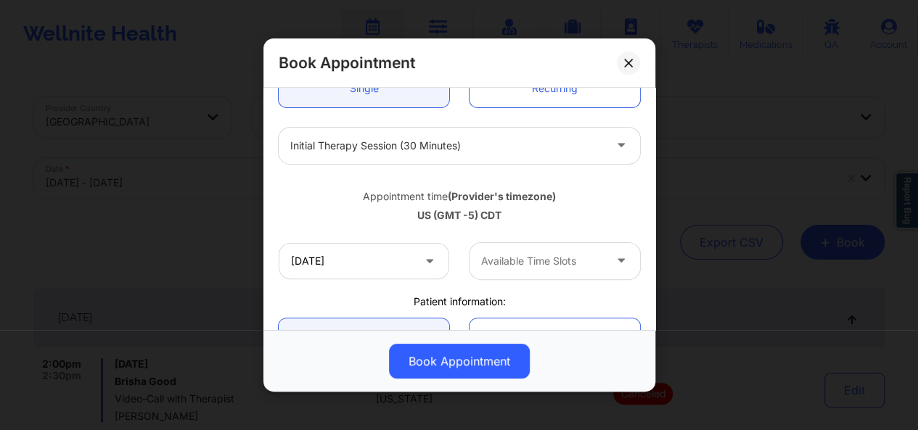
click at [507, 274] on div "Available Time Slots" at bounding box center [538, 261] width 136 height 36
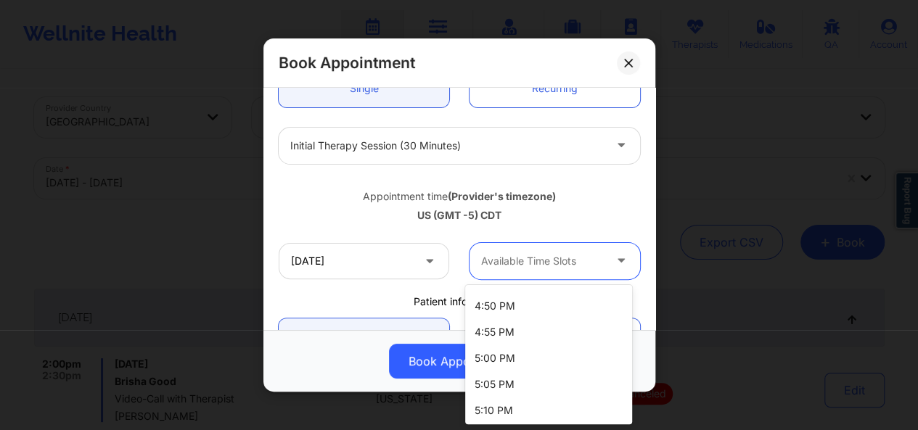
scroll to position [1779, 0]
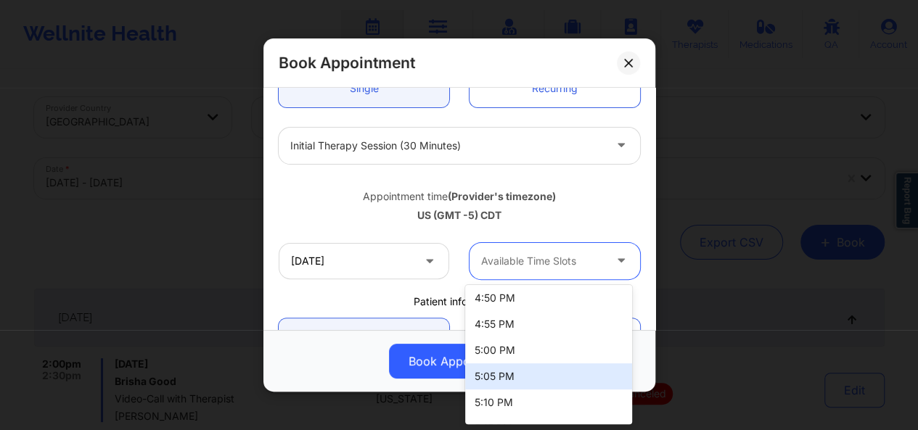
click at [377, 284] on div "[DATE] 77 results available. Use Up and Down to choose options, press Enter to …" at bounding box center [460, 261] width 382 height 57
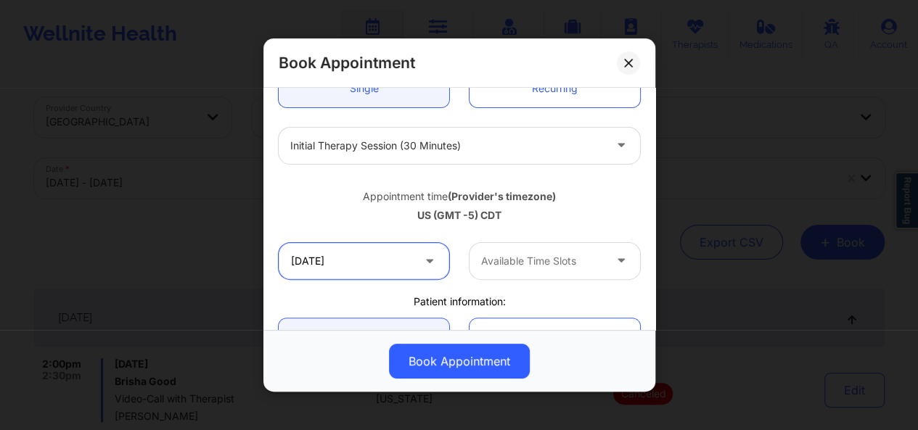
click at [414, 258] on input "[DATE]" at bounding box center [364, 261] width 171 height 36
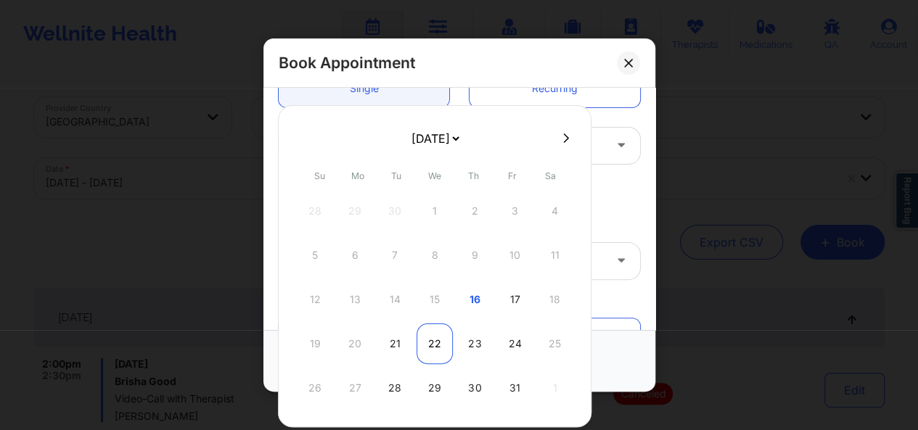
click at [431, 335] on div "22" at bounding box center [435, 344] width 36 height 41
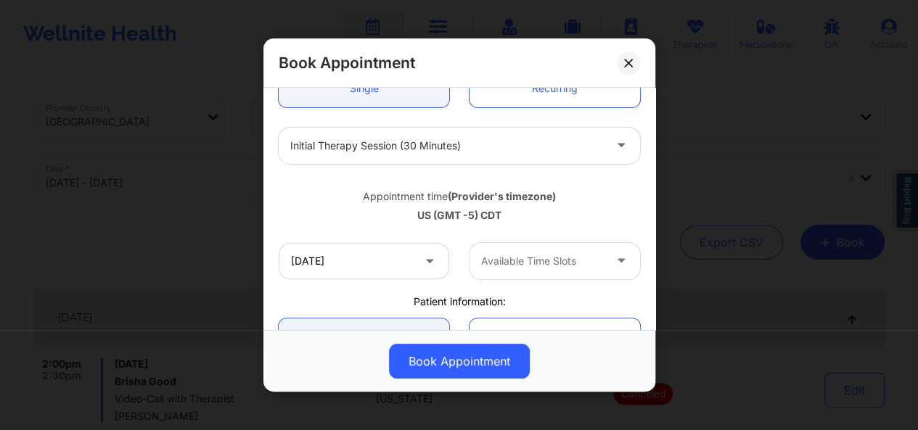
click at [509, 274] on div "Available Time Slots" at bounding box center [538, 261] width 136 height 36
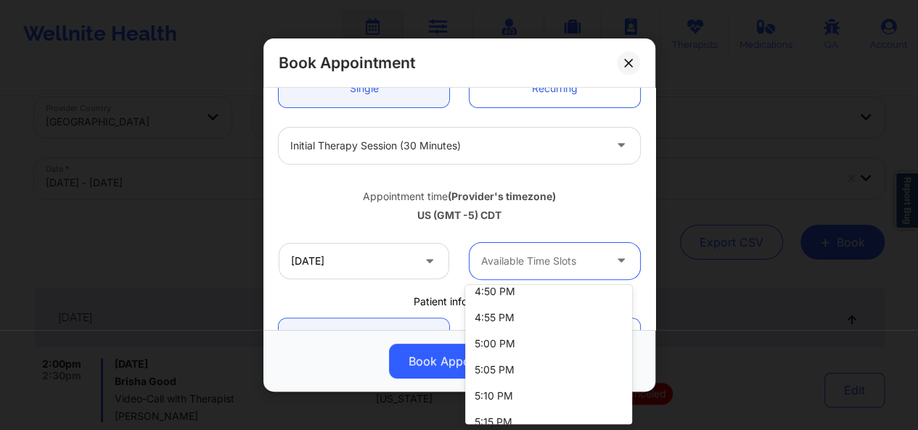
scroll to position [1807, 0]
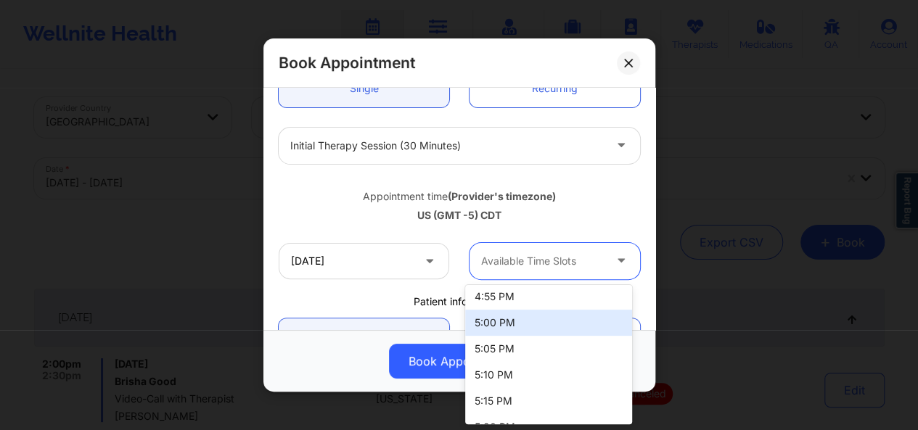
click at [533, 319] on div "5:00 PM" at bounding box center [548, 323] width 167 height 26
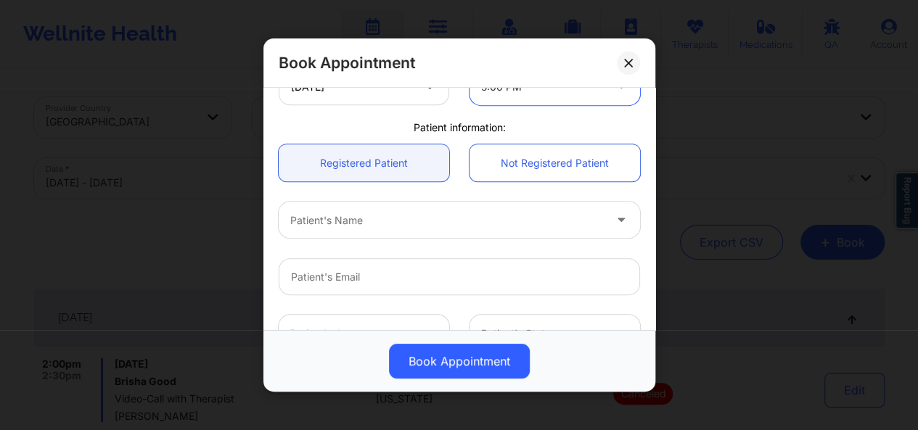
scroll to position [339, 0]
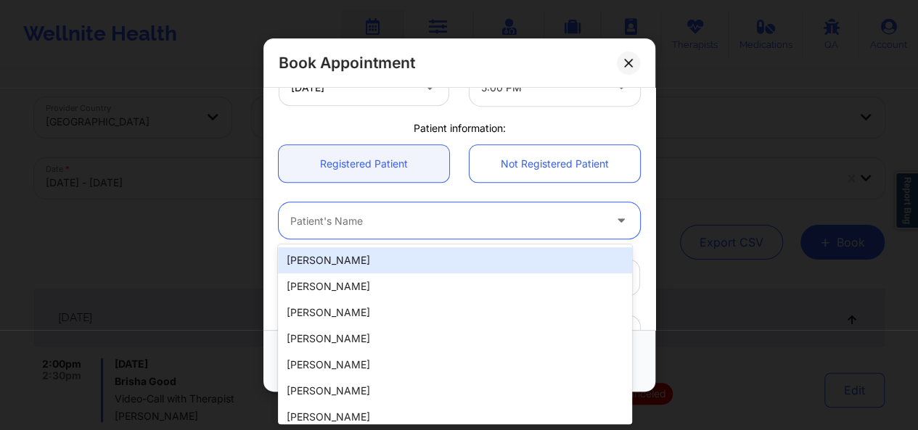
click at [373, 265] on div "[PERSON_NAME]" at bounding box center [455, 260] width 354 height 26
type input "[EMAIL_ADDRESS][DOMAIN_NAME]"
type input "[PHONE_NUMBER]"
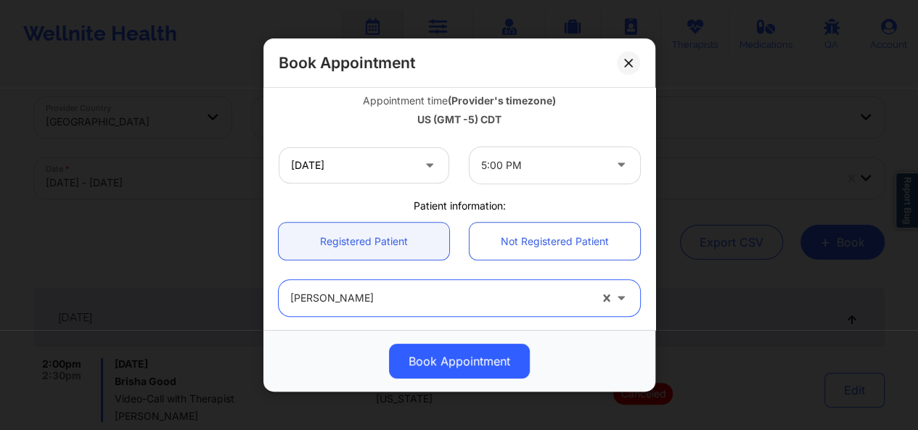
scroll to position [510, 0]
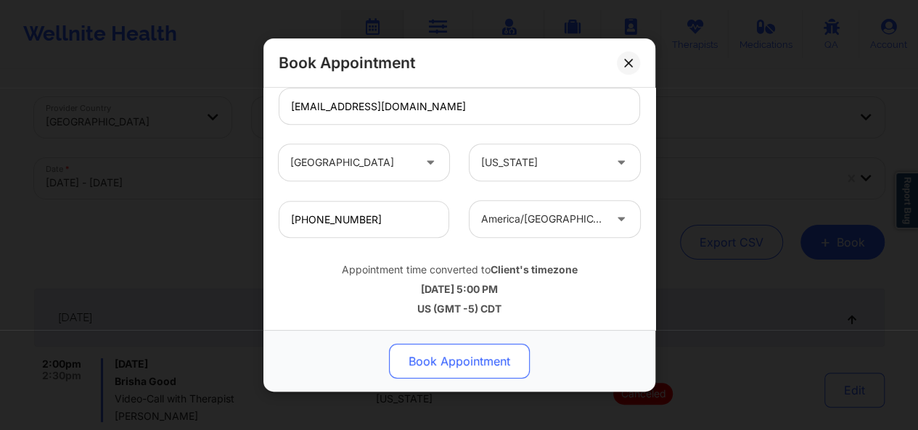
click at [483, 368] on button "Book Appointment" at bounding box center [459, 361] width 141 height 35
